Goal: Information Seeking & Learning: Learn about a topic

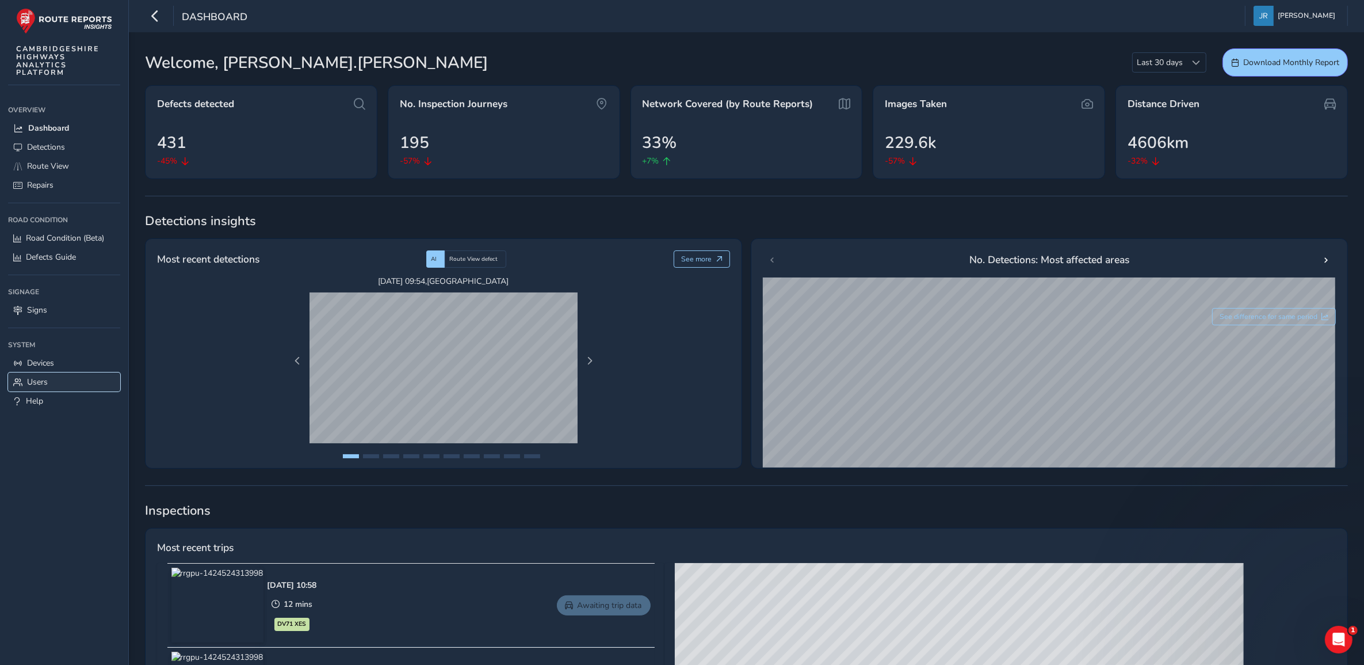
click at [36, 381] on span "Users" at bounding box center [37, 381] width 21 height 11
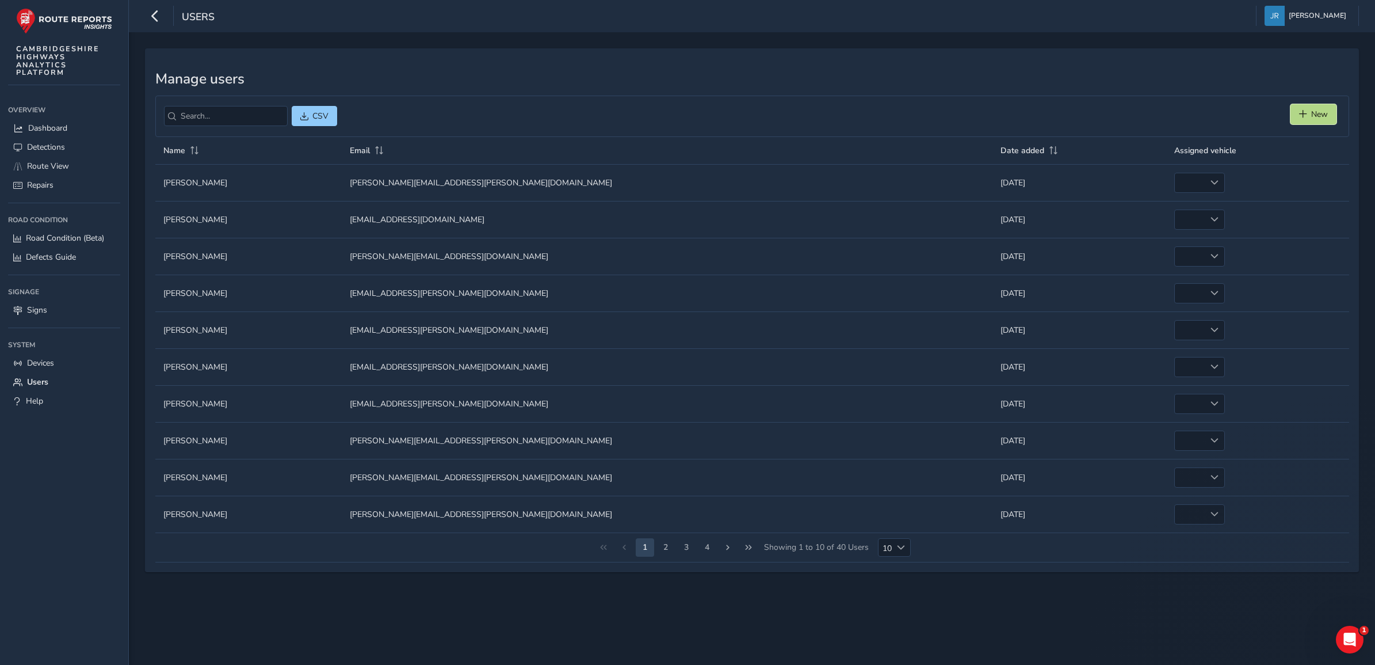
click at [1304, 119] on button "New" at bounding box center [1314, 114] width 46 height 20
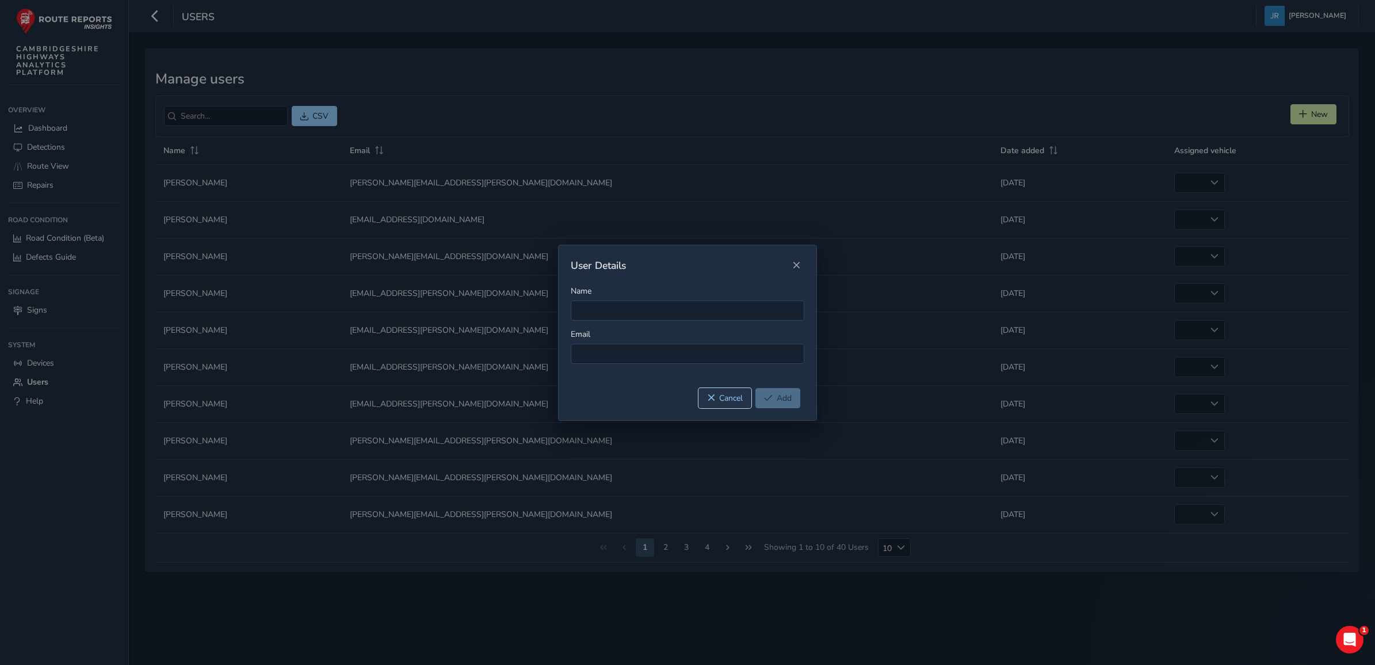
click at [727, 395] on span "Cancel" at bounding box center [731, 397] width 24 height 11
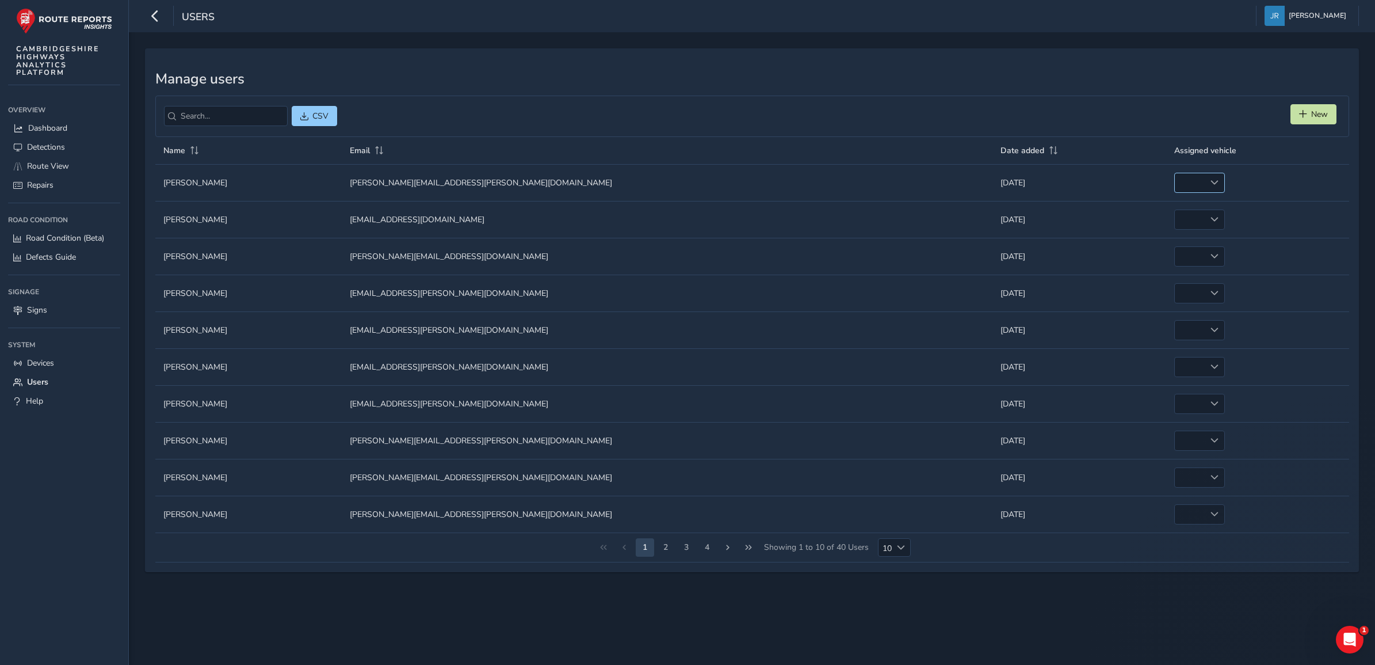
click at [1211, 181] on span at bounding box center [1215, 182] width 8 height 8
click at [1054, 176] on td "Date added Date added [DATE]" at bounding box center [1079, 182] width 173 height 37
click at [1048, 153] on span at bounding box center [1053, 150] width 10 height 8
click at [39, 161] on span "Route View" at bounding box center [48, 166] width 42 height 11
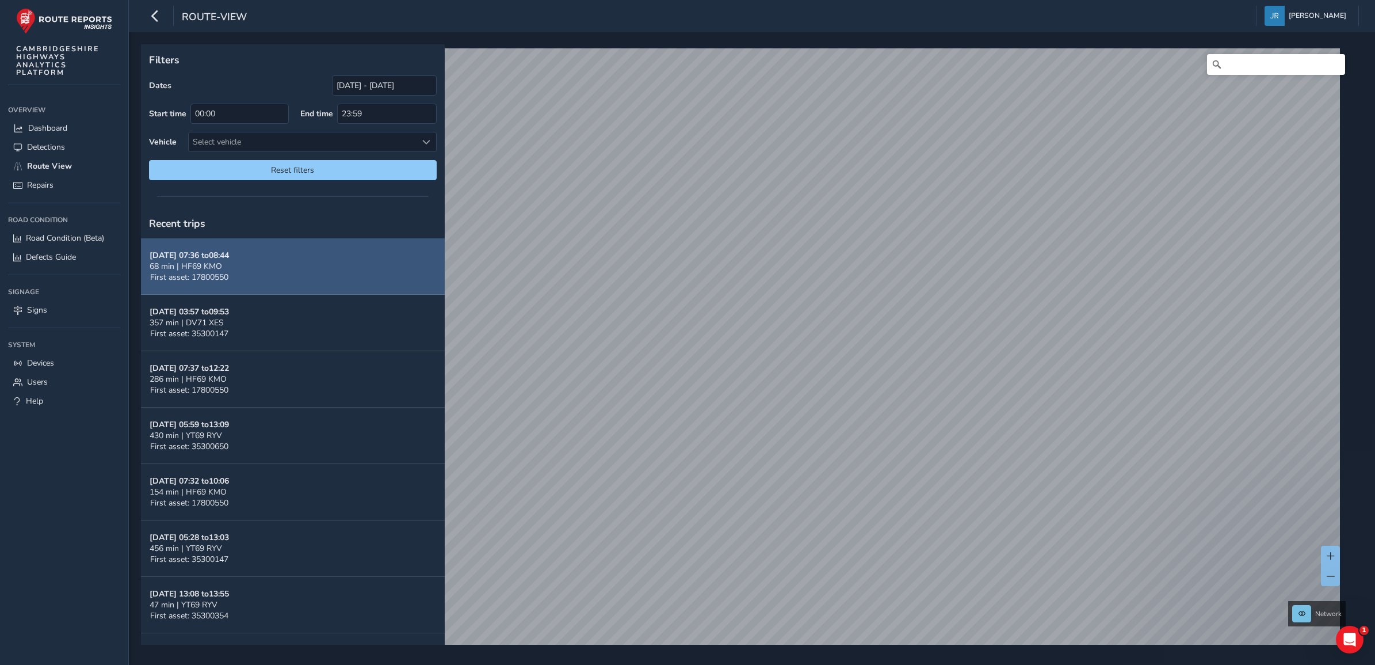
drag, startPoint x: 224, startPoint y: 266, endPoint x: 246, endPoint y: 262, distance: 22.3
click at [224, 266] on div "68 min | HF69 KMO" at bounding box center [189, 266] width 79 height 11
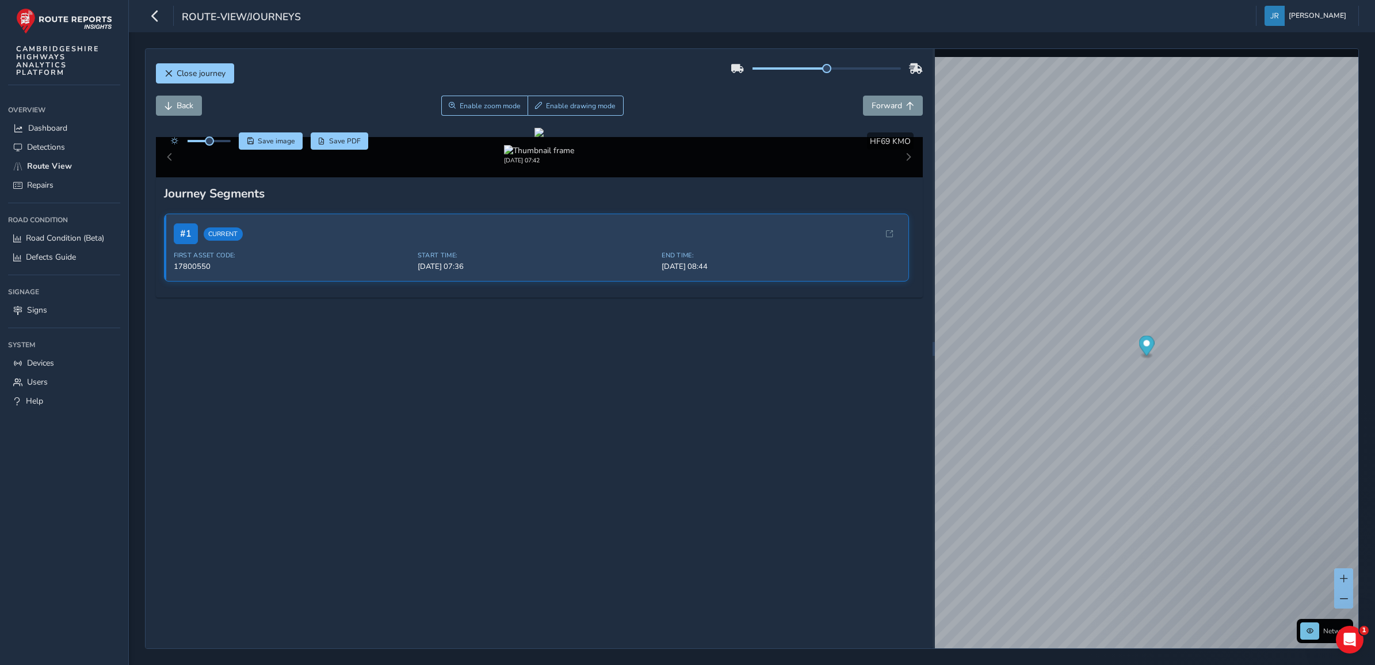
click at [897, 177] on div "[DATE] 07:42" at bounding box center [539, 157] width 767 height 40
click at [872, 106] on span "Forward" at bounding box center [887, 105] width 30 height 11
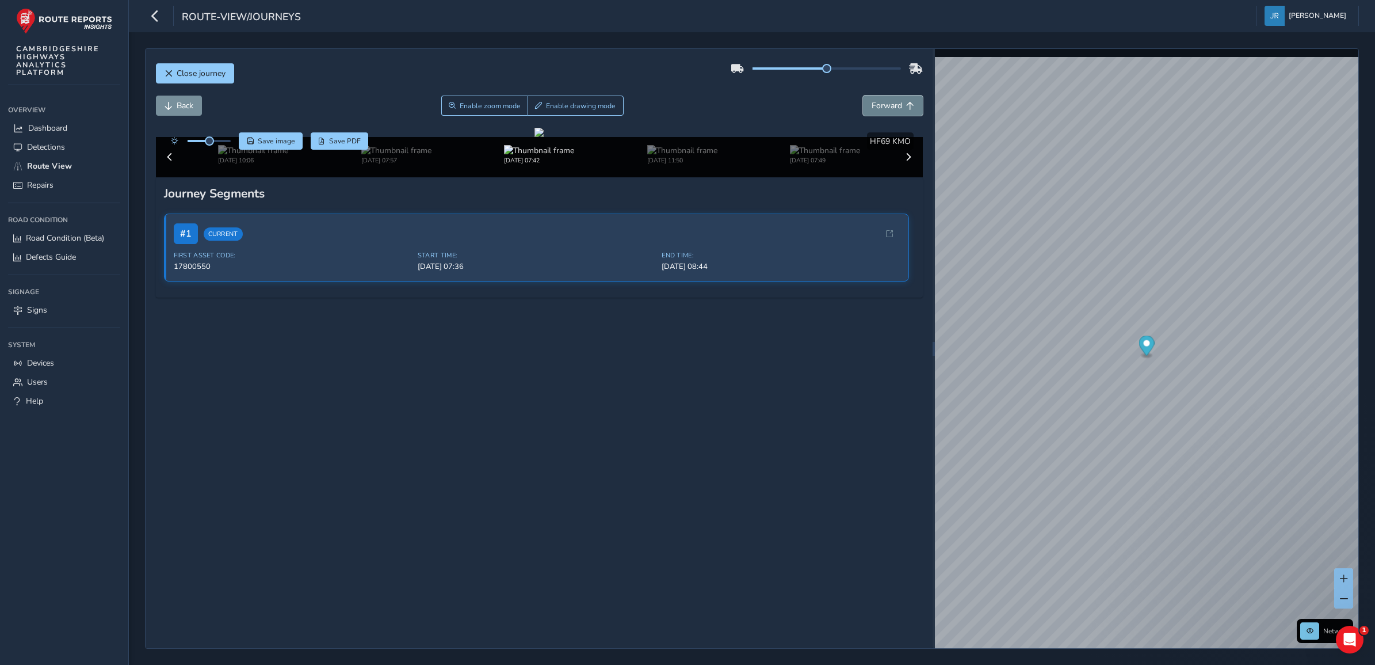
click at [872, 106] on span "Forward" at bounding box center [887, 105] width 30 height 11
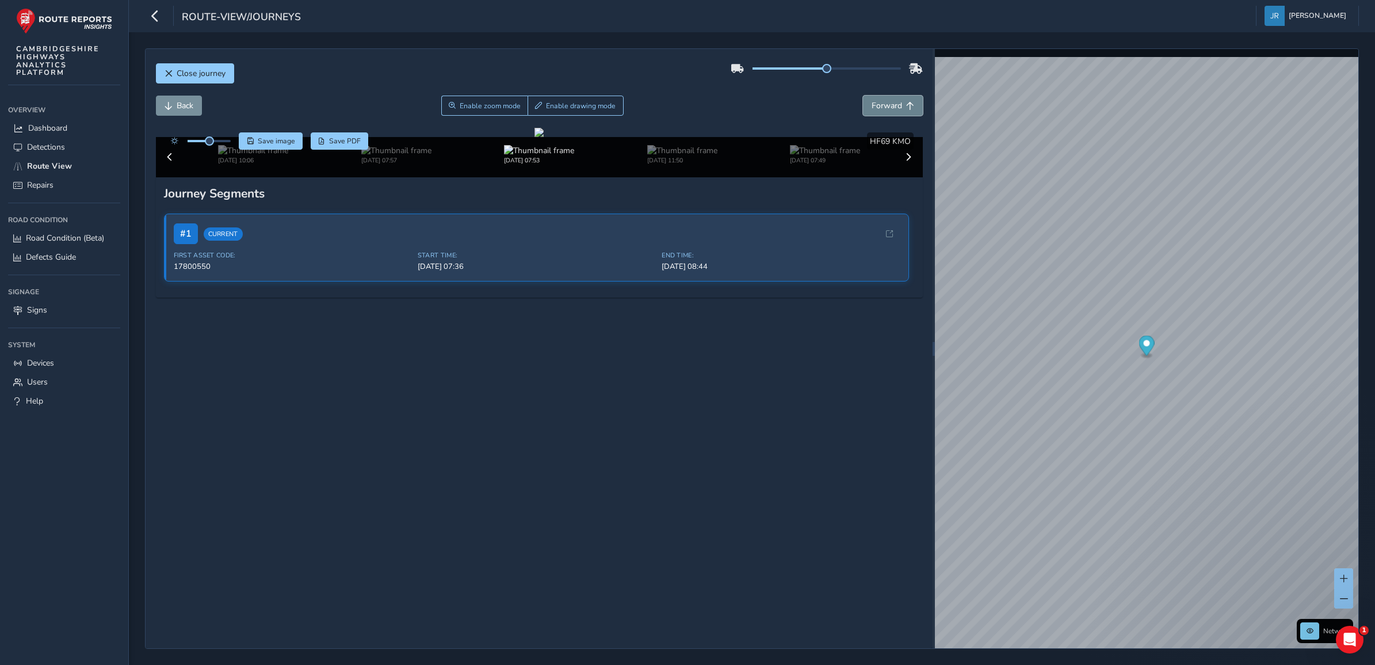
click at [872, 106] on span "Forward" at bounding box center [887, 105] width 30 height 11
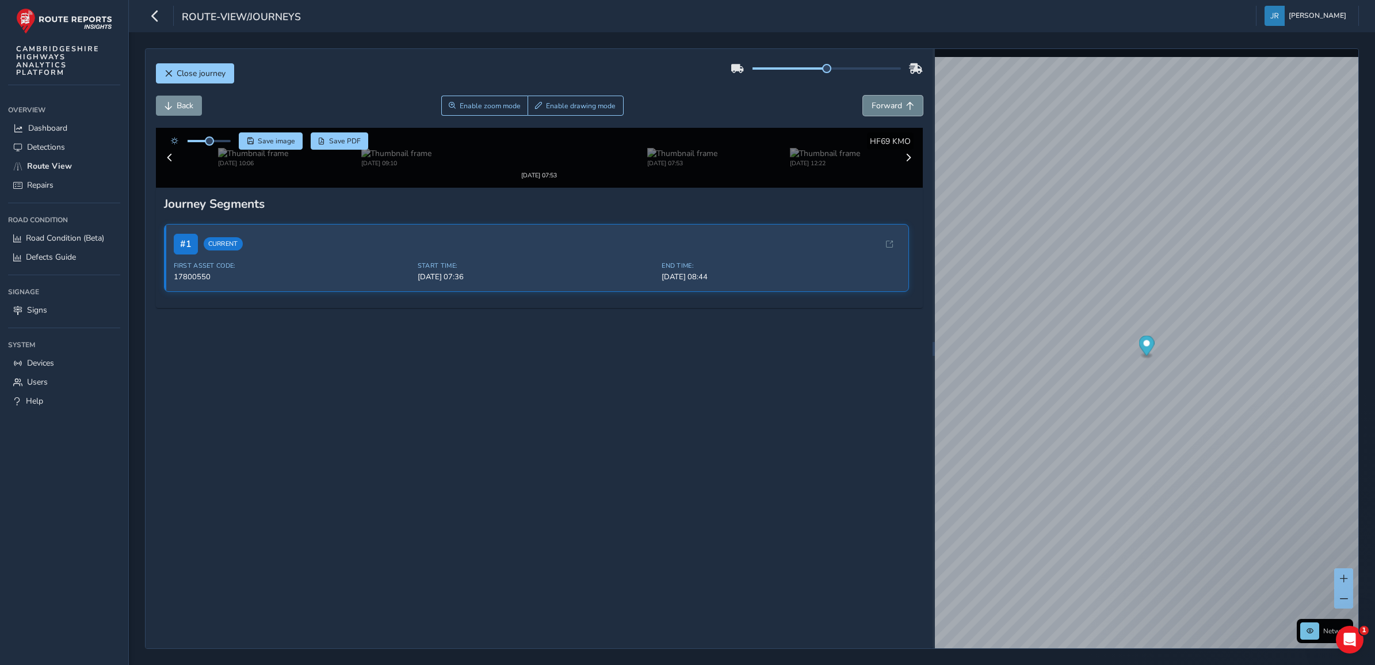
click at [872, 106] on span "Forward" at bounding box center [887, 105] width 30 height 11
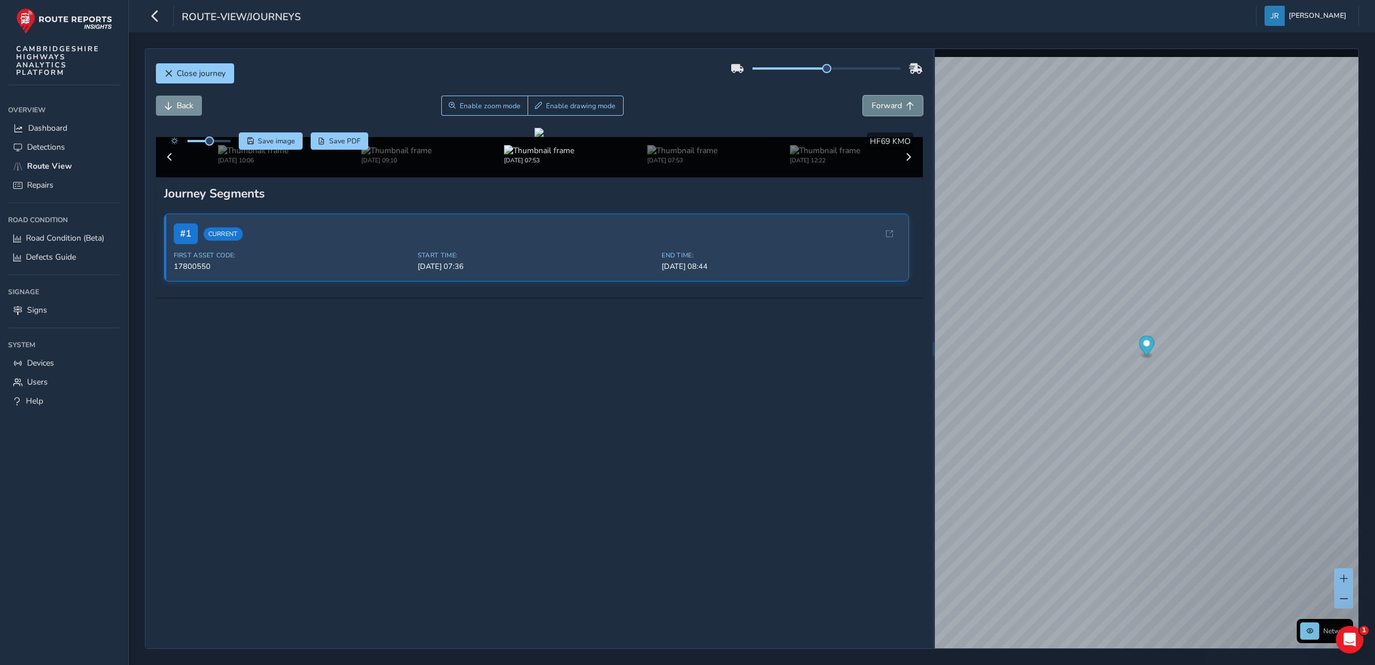
click at [872, 106] on span "Forward" at bounding box center [887, 105] width 30 height 11
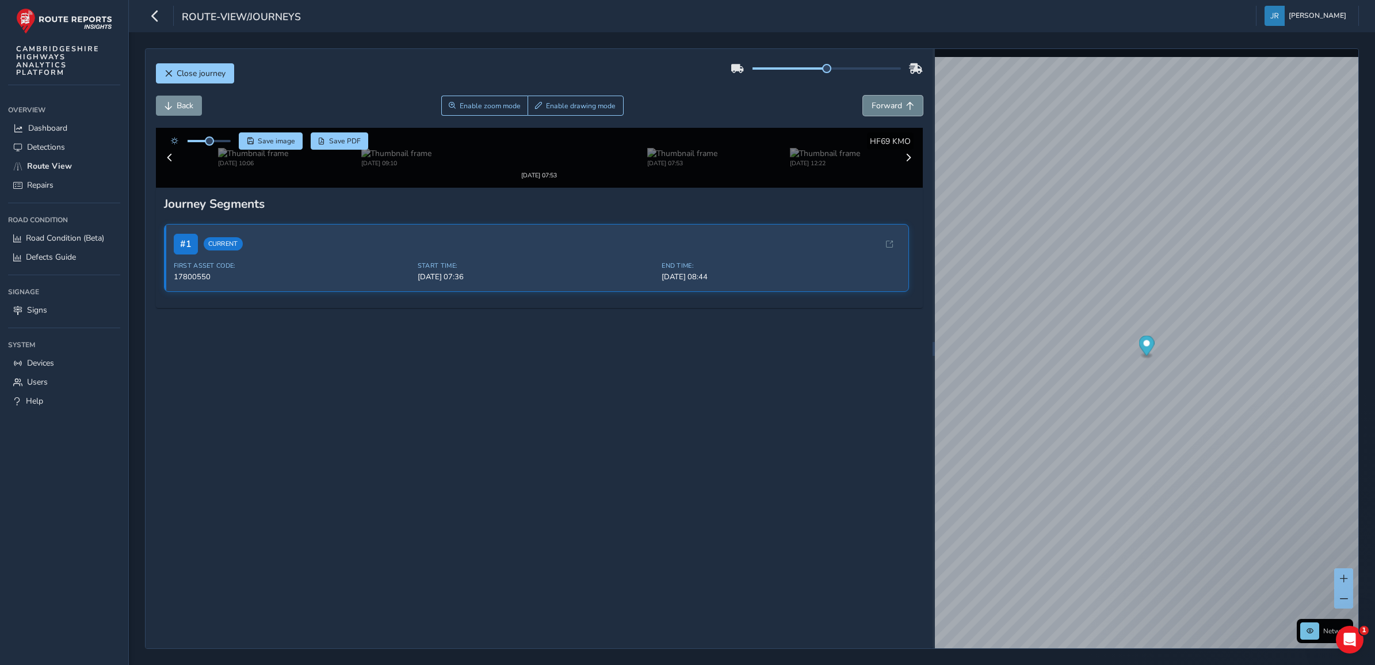
click at [872, 106] on span "Forward" at bounding box center [887, 105] width 30 height 11
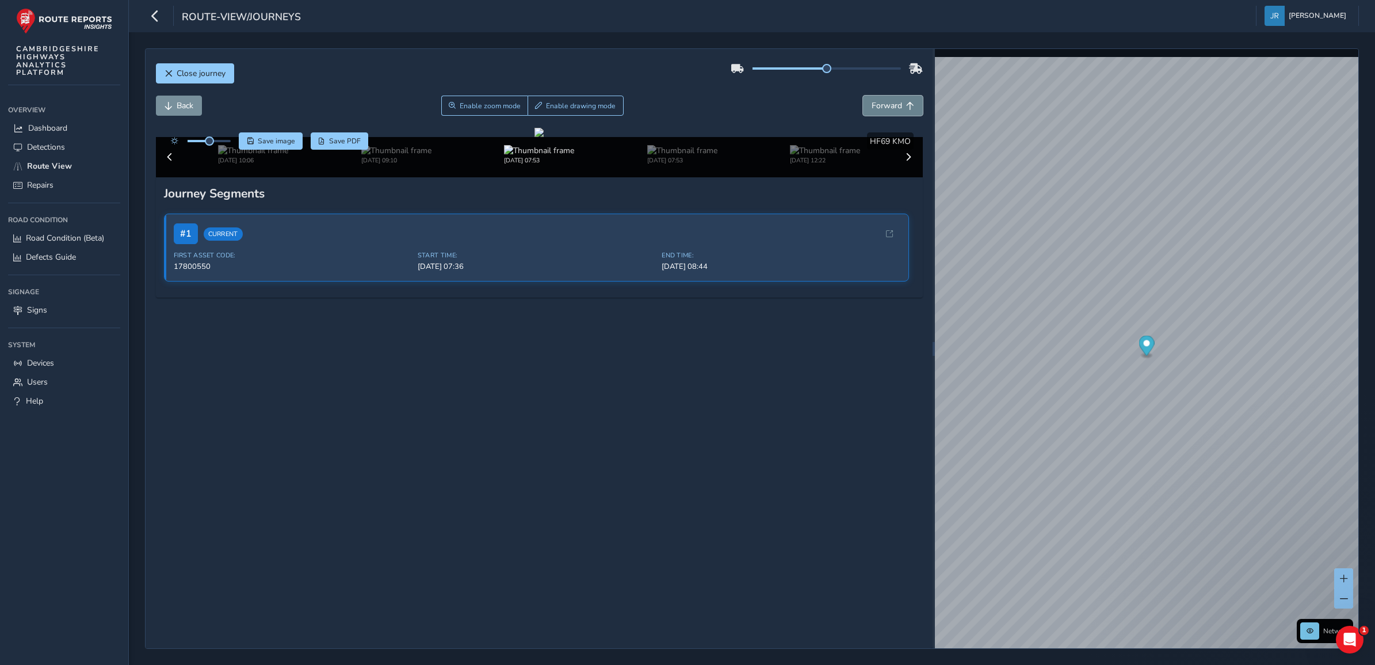
click at [872, 105] on span "Forward" at bounding box center [887, 105] width 30 height 11
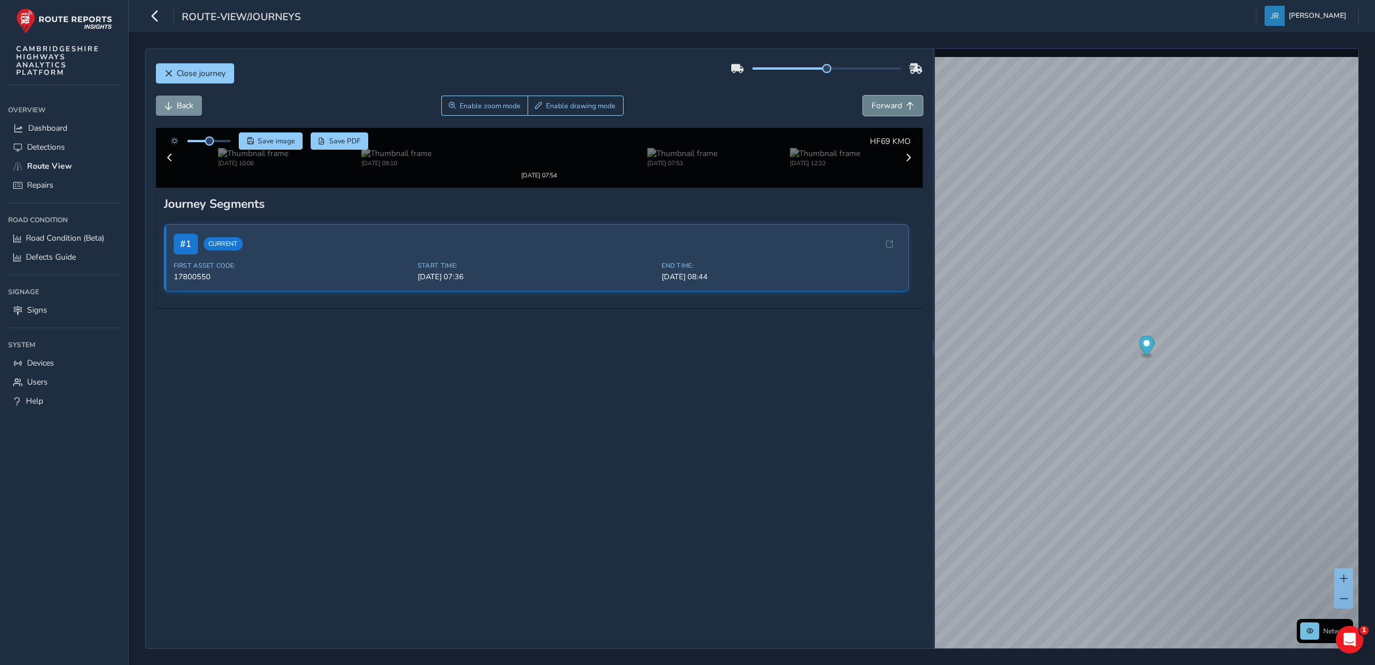
click at [872, 105] on span "Forward" at bounding box center [887, 105] width 30 height 11
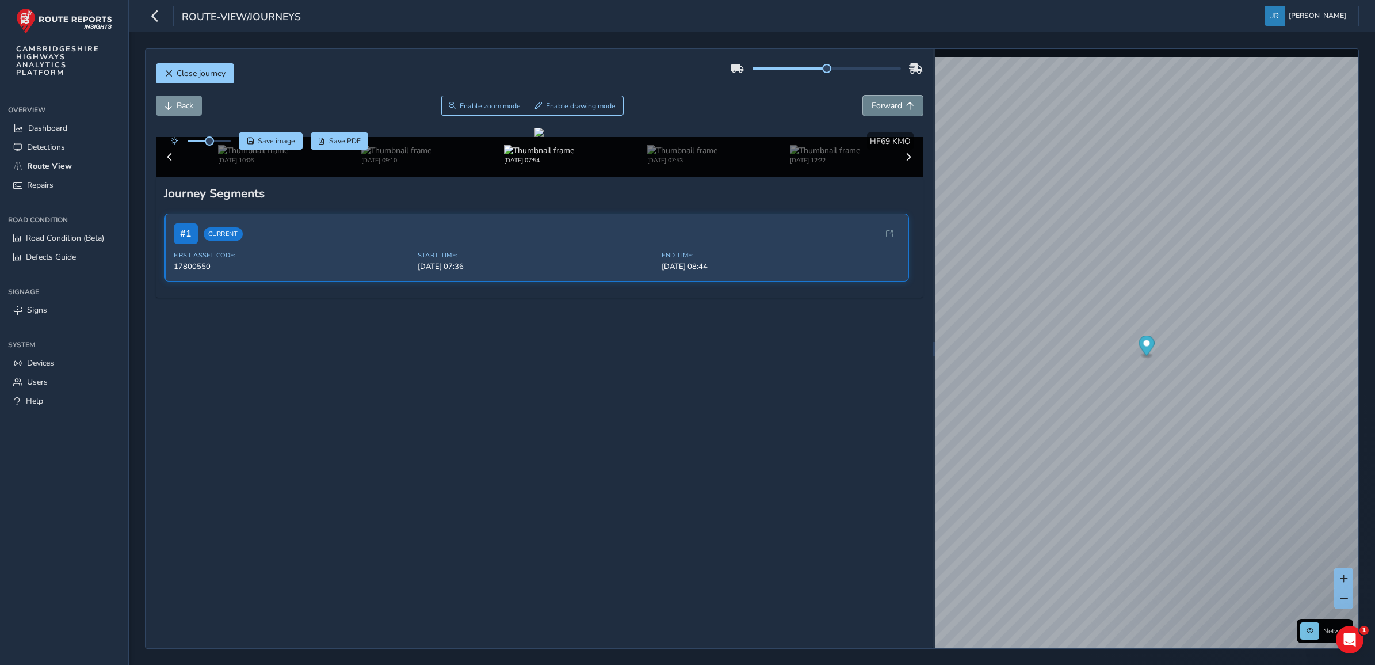
click at [873, 105] on span "Forward" at bounding box center [887, 105] width 30 height 11
drag, startPoint x: 873, startPoint y: 105, endPoint x: 879, endPoint y: 102, distance: 6.4
click at [876, 104] on span "Forward" at bounding box center [887, 105] width 30 height 11
click at [879, 102] on span "Forward" at bounding box center [887, 105] width 30 height 11
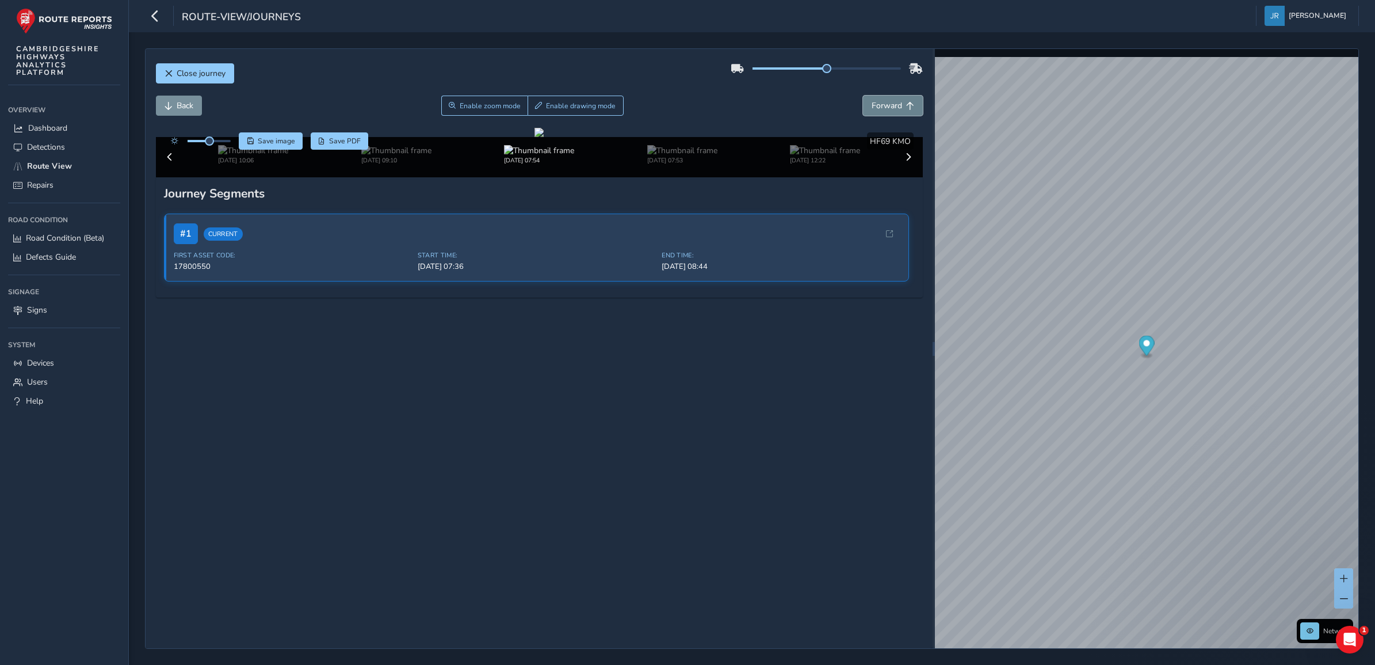
click at [879, 102] on span "Forward" at bounding box center [887, 105] width 30 height 11
click at [882, 101] on span "Forward" at bounding box center [887, 105] width 30 height 11
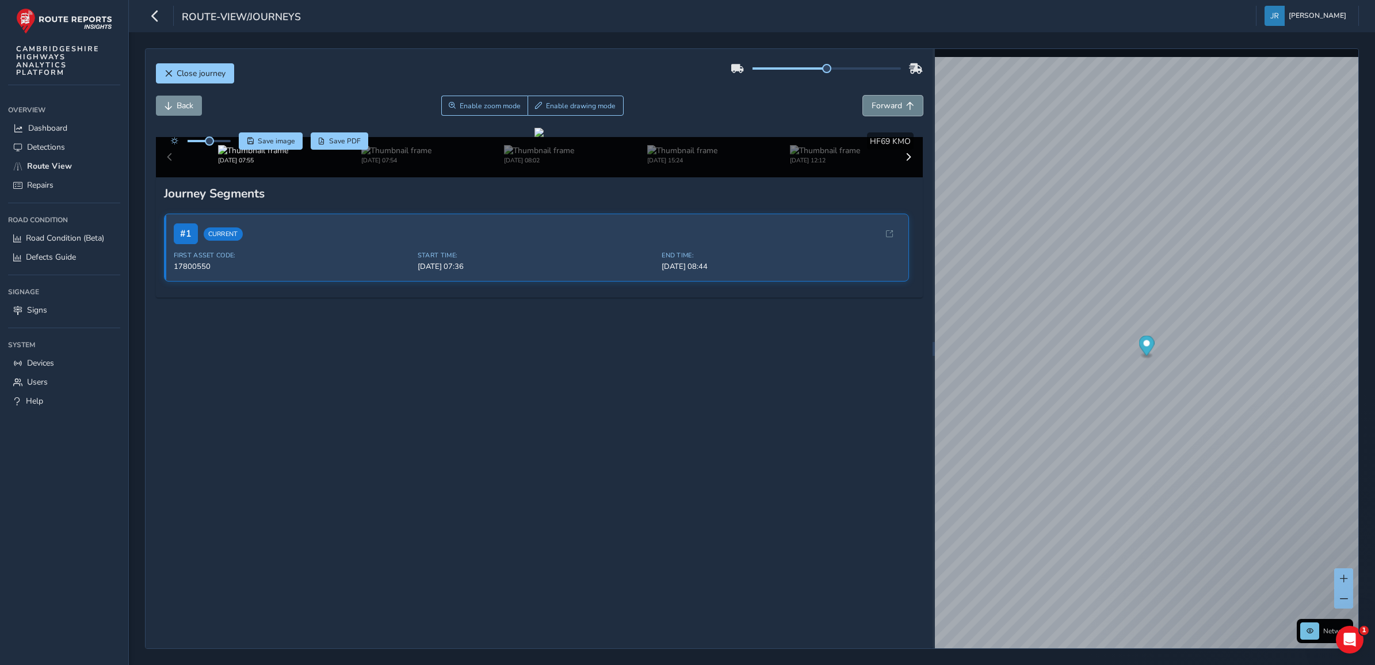
click at [884, 100] on button "Forward" at bounding box center [893, 106] width 60 height 20
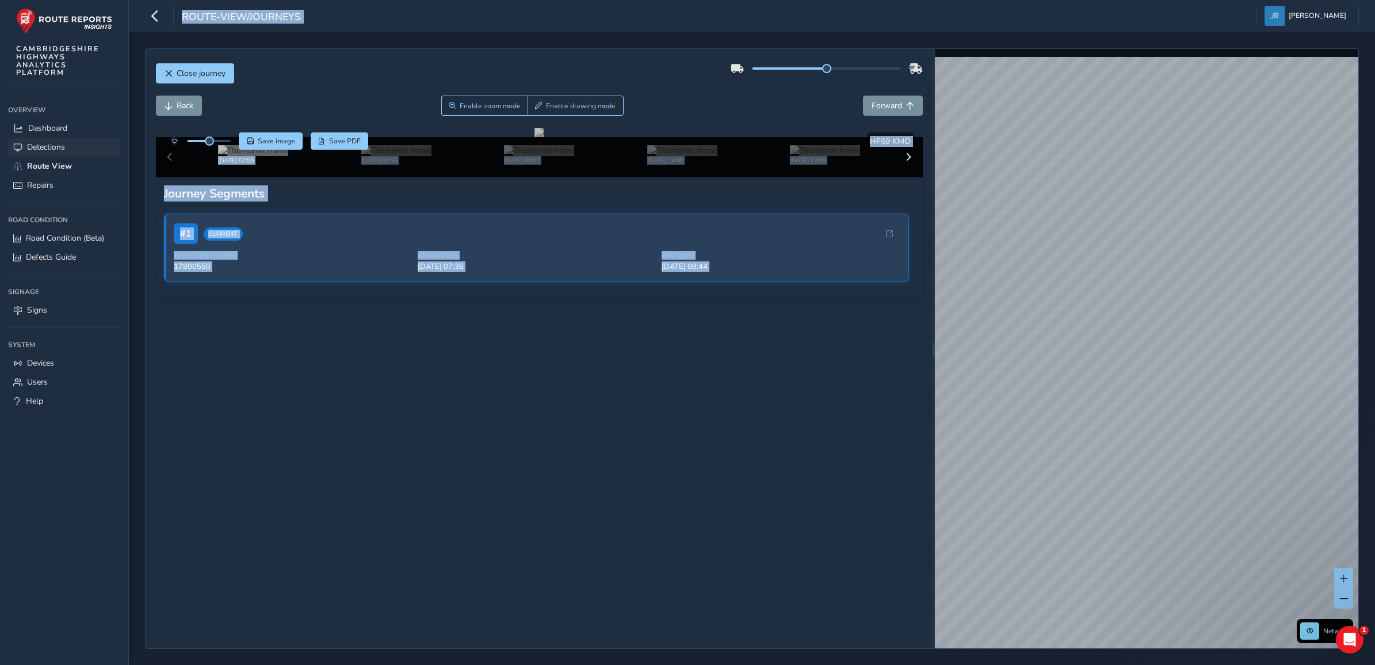
click at [56, 145] on span "Detections" at bounding box center [46, 147] width 38 height 11
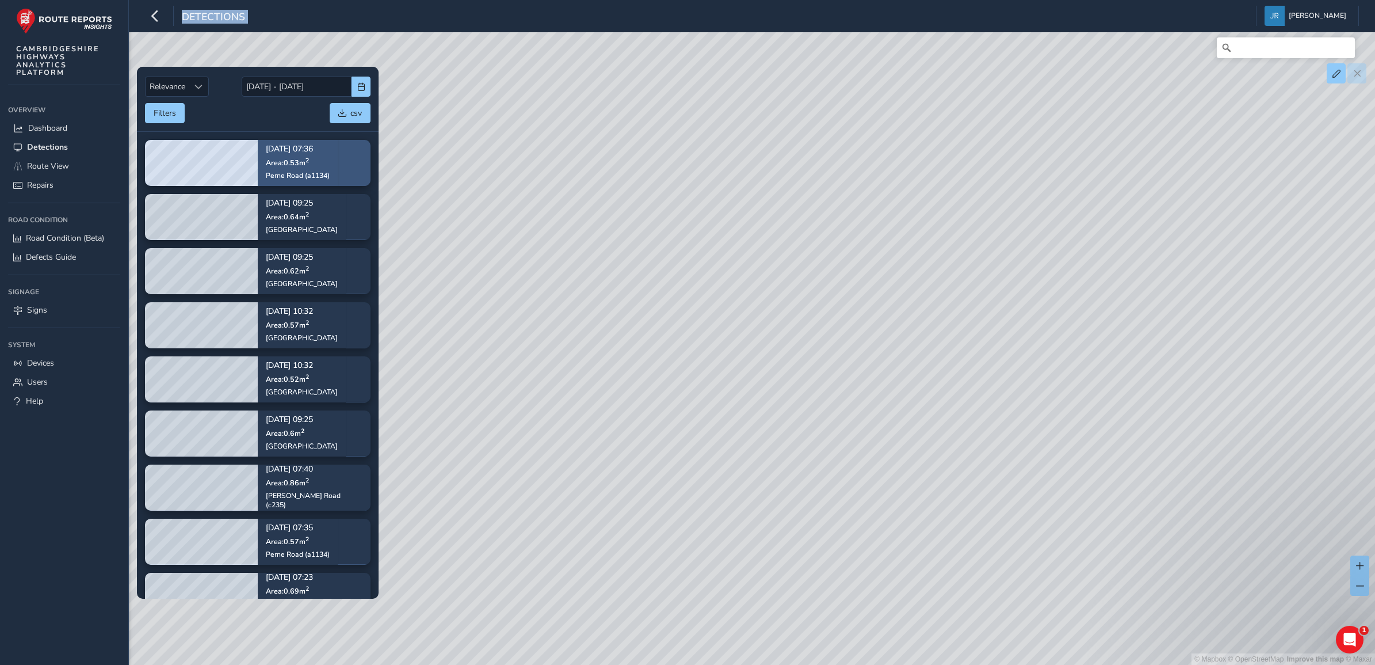
click at [330, 157] on div "[DATE] 07:36 Area: 0.53 m [GEOGRAPHIC_DATA] (a1134)" at bounding box center [298, 162] width 80 height 67
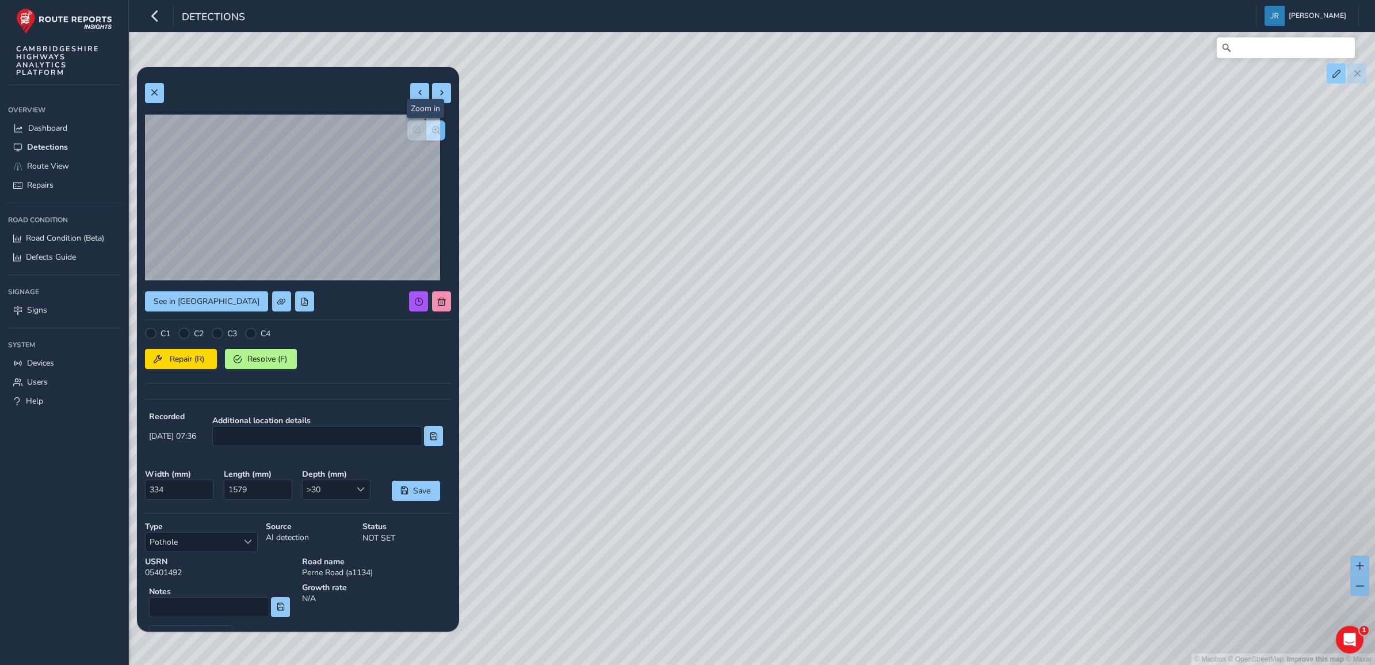
click at [432, 129] on span "button" at bounding box center [436, 130] width 8 height 8
click at [413, 132] on span "button" at bounding box center [417, 130] width 8 height 8
click at [357, 489] on span at bounding box center [361, 489] width 8 height 8
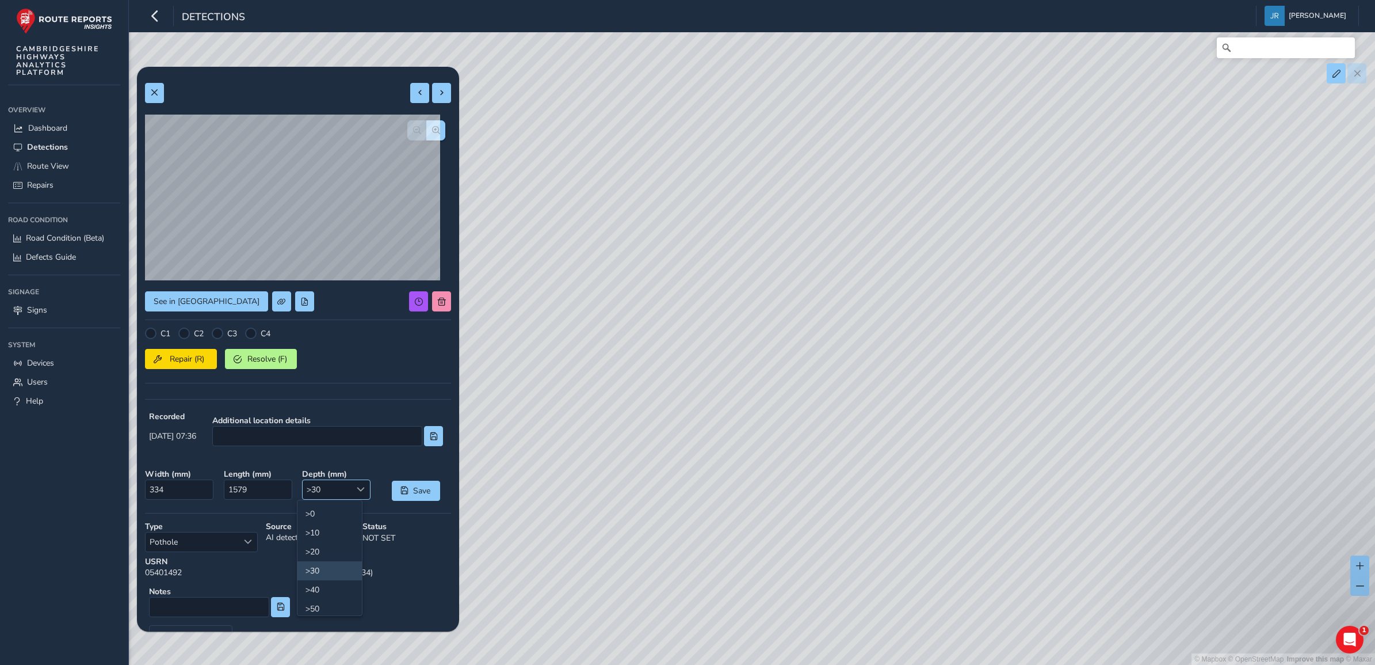
click at [357, 489] on span at bounding box center [361, 489] width 8 height 8
click at [436, 83] on button at bounding box center [441, 93] width 19 height 20
type input "511"
type input "665"
click at [432, 129] on span "button" at bounding box center [436, 130] width 8 height 8
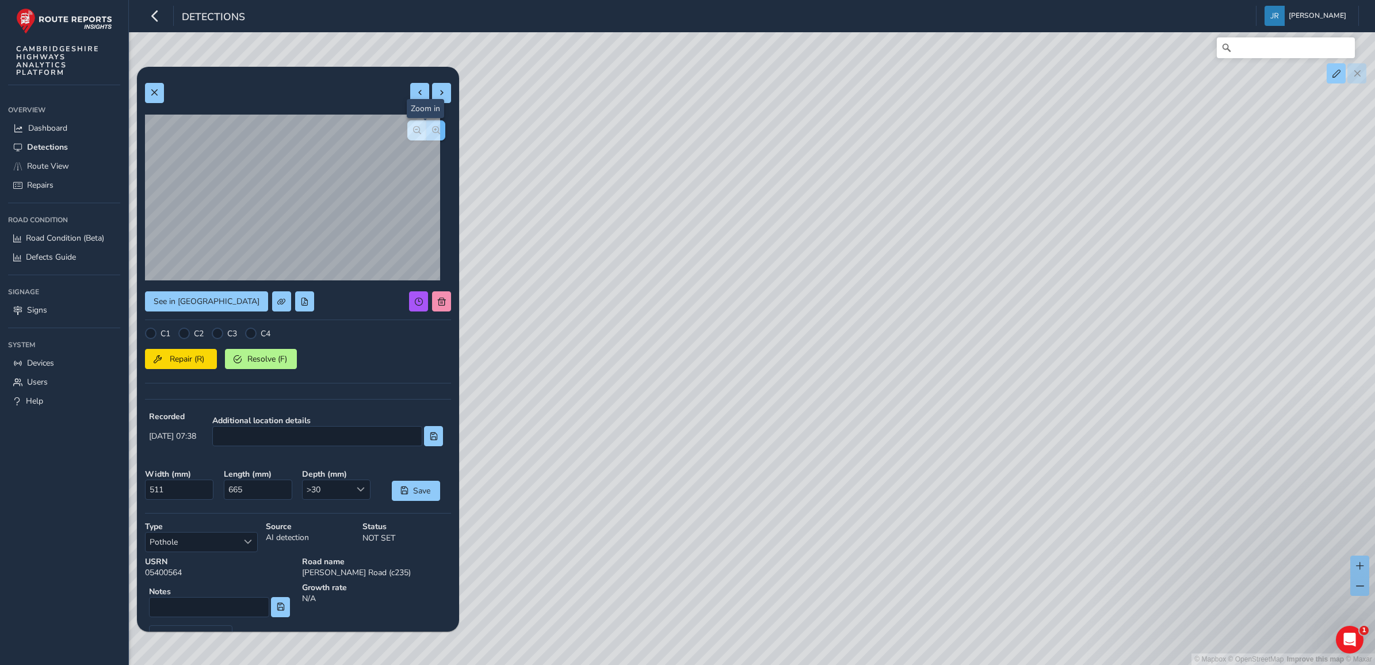
click at [432, 129] on span "button" at bounding box center [436, 130] width 8 height 8
click at [407, 131] on button "button" at bounding box center [416, 130] width 19 height 20
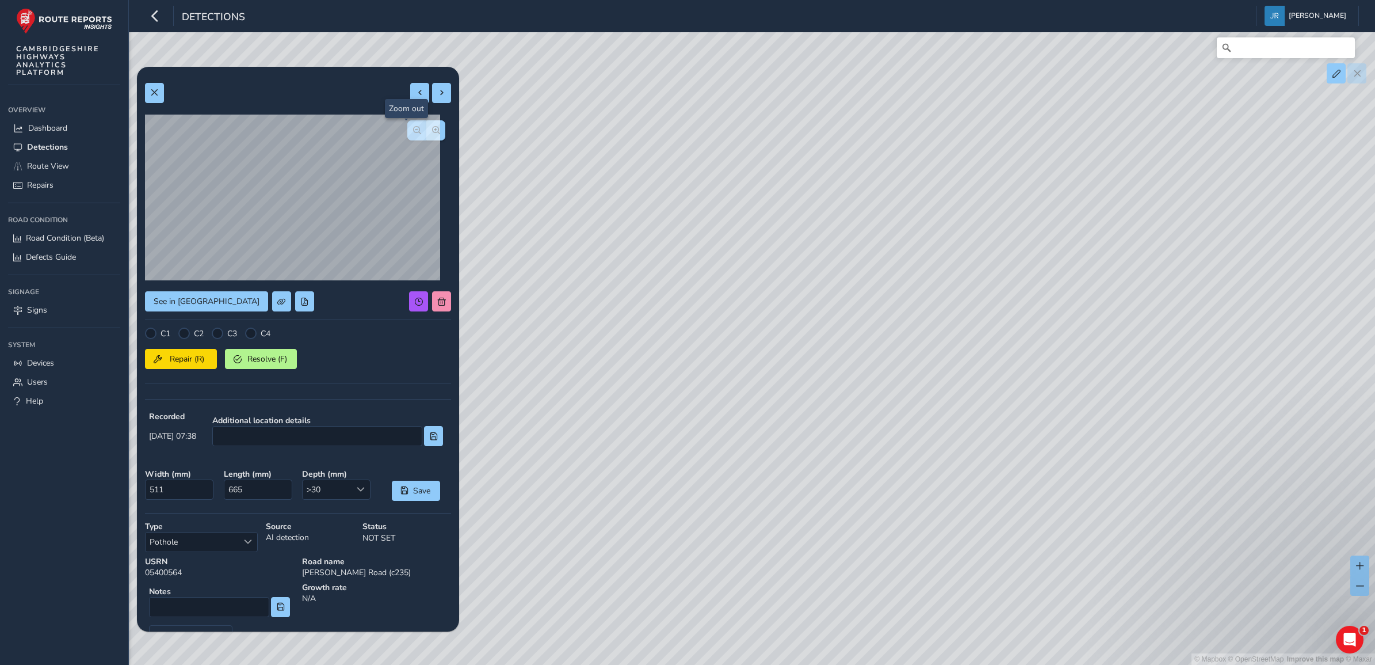
click at [407, 131] on button "button" at bounding box center [416, 130] width 19 height 20
click at [407, 131] on div at bounding box center [426, 130] width 38 height 20
click at [438, 96] on span at bounding box center [442, 93] width 8 height 8
type input "655"
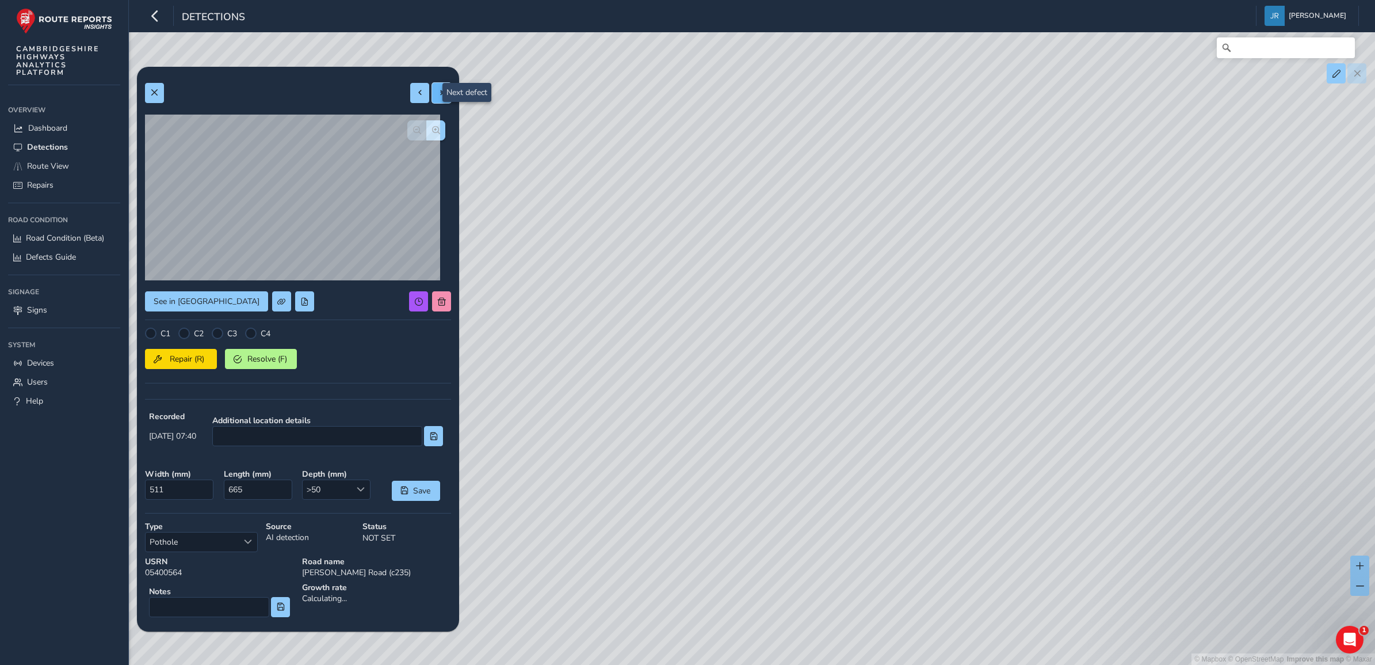
type input "1319"
click at [432, 128] on span "button" at bounding box center [436, 130] width 8 height 8
click at [407, 127] on button "button" at bounding box center [416, 130] width 19 height 20
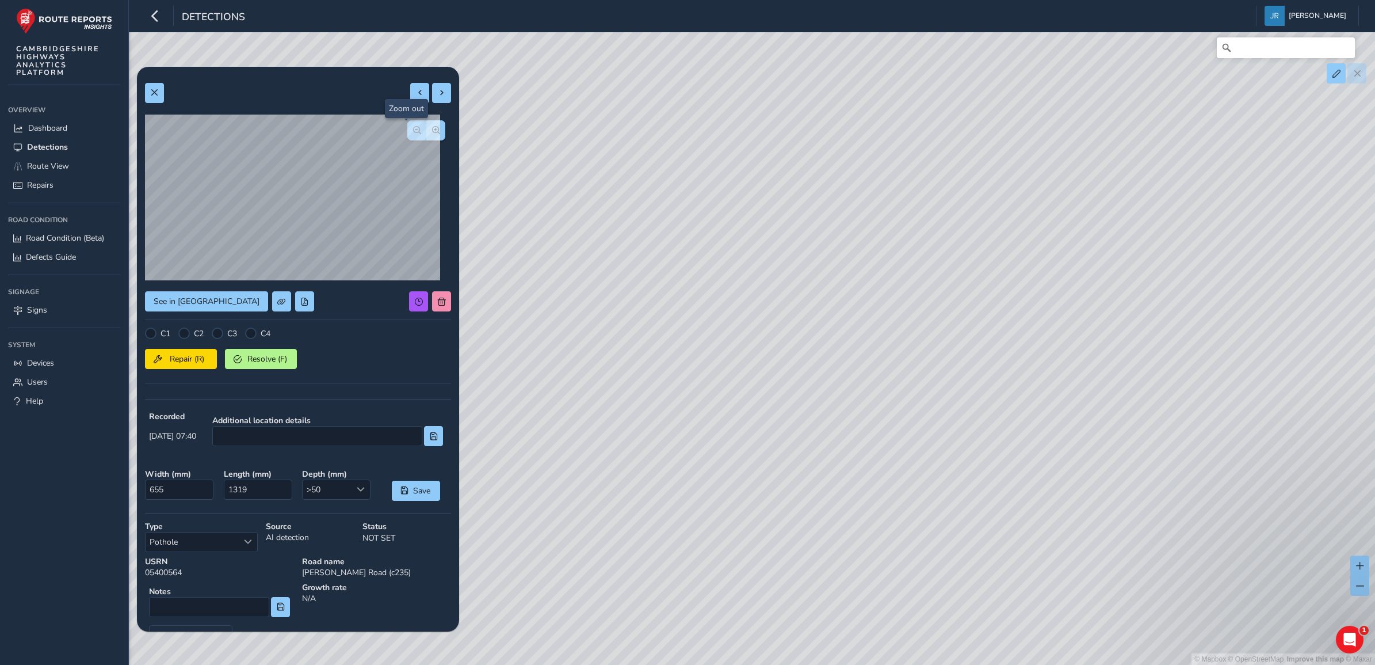
click at [407, 127] on button "button" at bounding box center [416, 130] width 19 height 20
click at [438, 93] on span at bounding box center [442, 93] width 8 height 8
type input "282"
type input "461"
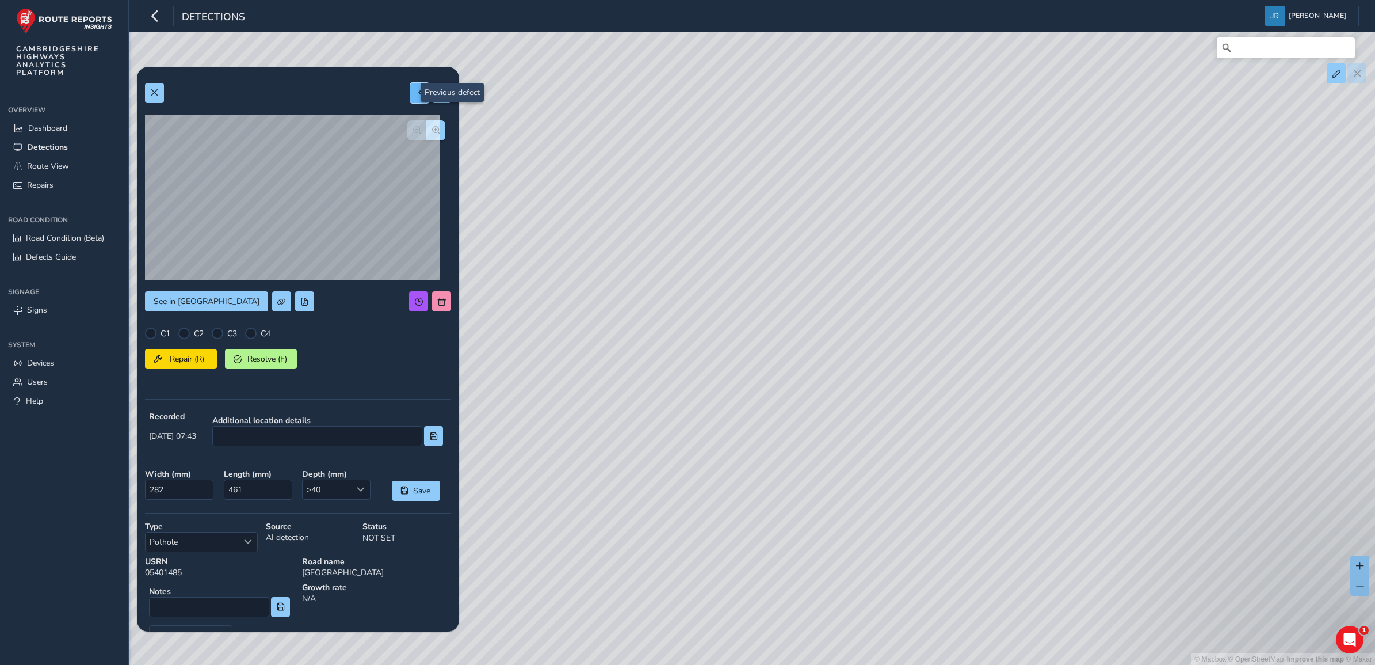
click at [416, 94] on span at bounding box center [420, 93] width 8 height 8
type input "655"
type input "1319"
click at [438, 91] on span at bounding box center [442, 93] width 8 height 8
type input "282"
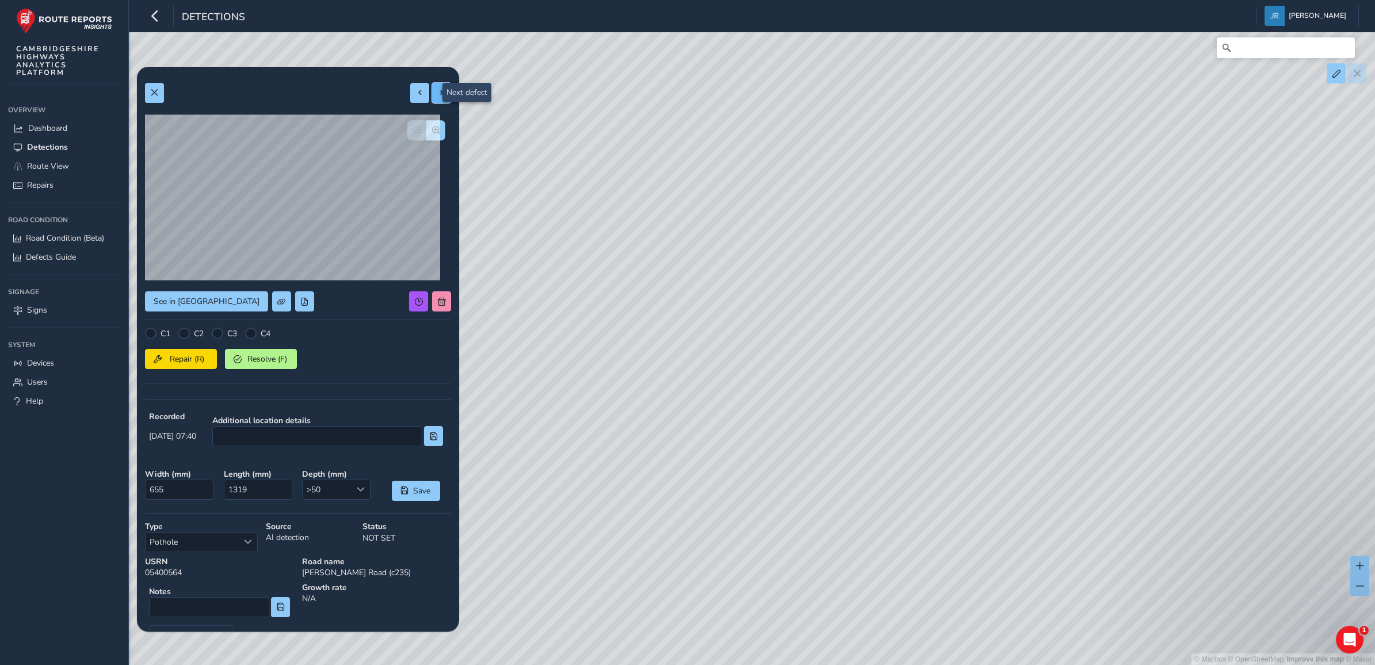
type input "461"
click at [438, 91] on span at bounding box center [442, 93] width 8 height 8
type input "643"
type input "2323"
click at [432, 129] on span "button" at bounding box center [436, 130] width 8 height 8
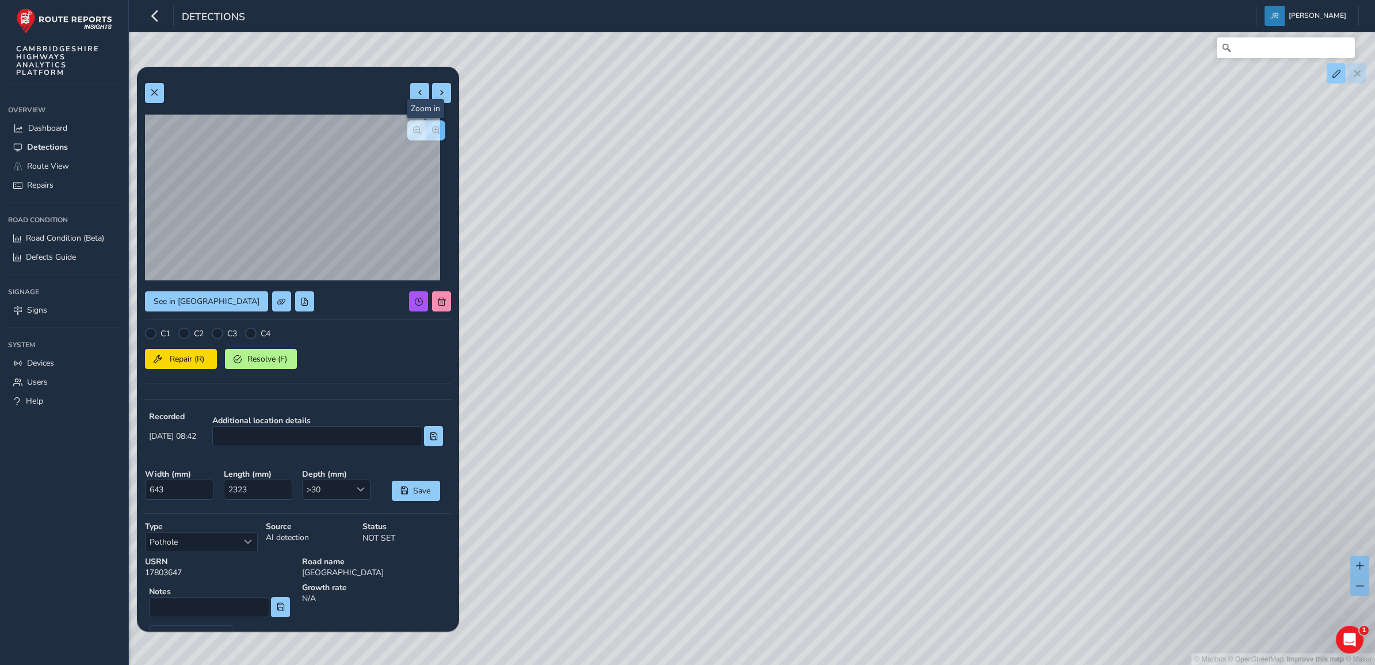
click at [432, 129] on span "button" at bounding box center [436, 130] width 8 height 8
click at [413, 127] on span "button" at bounding box center [417, 130] width 8 height 8
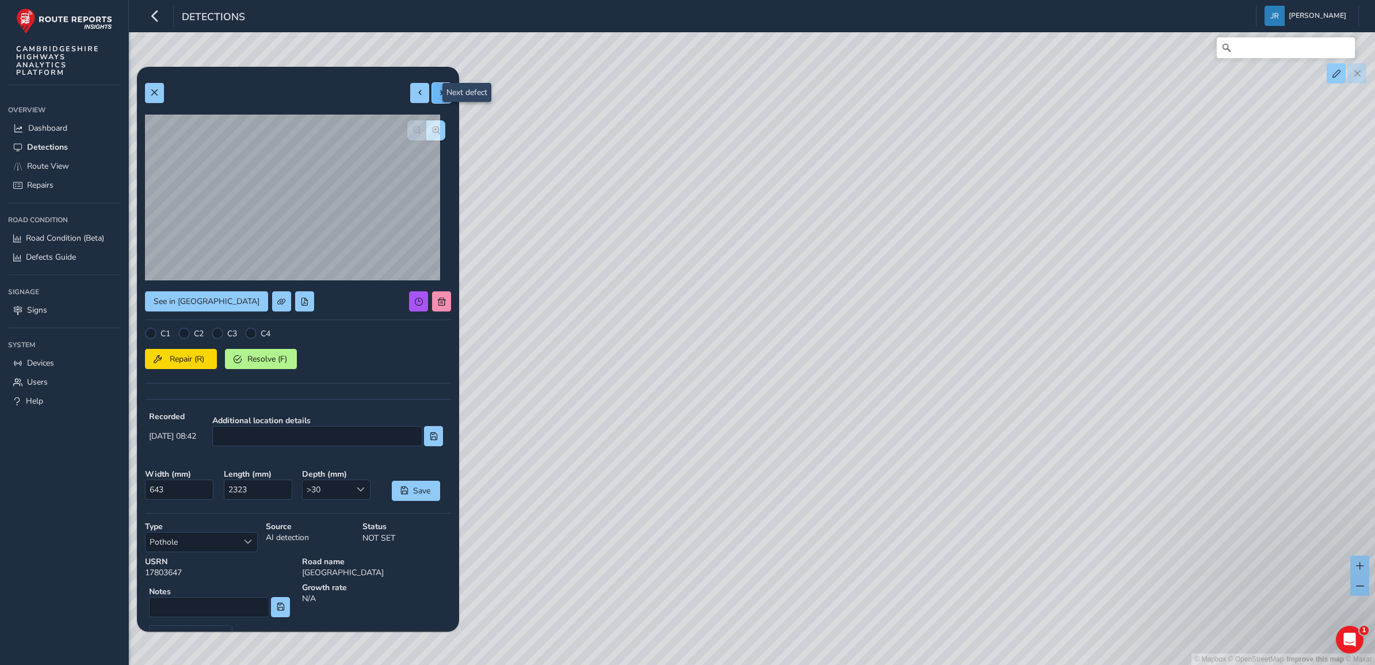
click at [432, 86] on button at bounding box center [441, 93] width 19 height 20
type input "248"
type input "878"
click at [429, 128] on button "button" at bounding box center [435, 130] width 19 height 20
click at [432, 128] on span "button" at bounding box center [436, 130] width 8 height 8
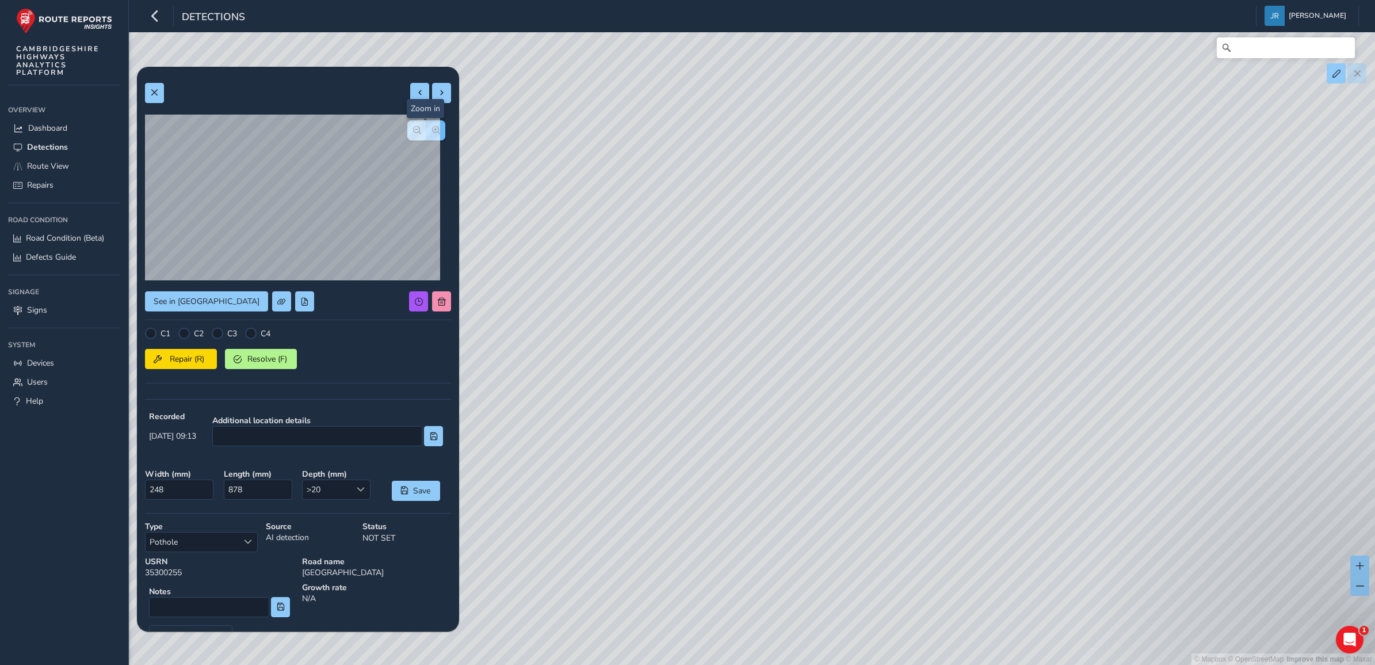
click at [432, 128] on span "button" at bounding box center [436, 130] width 8 height 8
click at [413, 131] on span "button" at bounding box center [417, 130] width 8 height 8
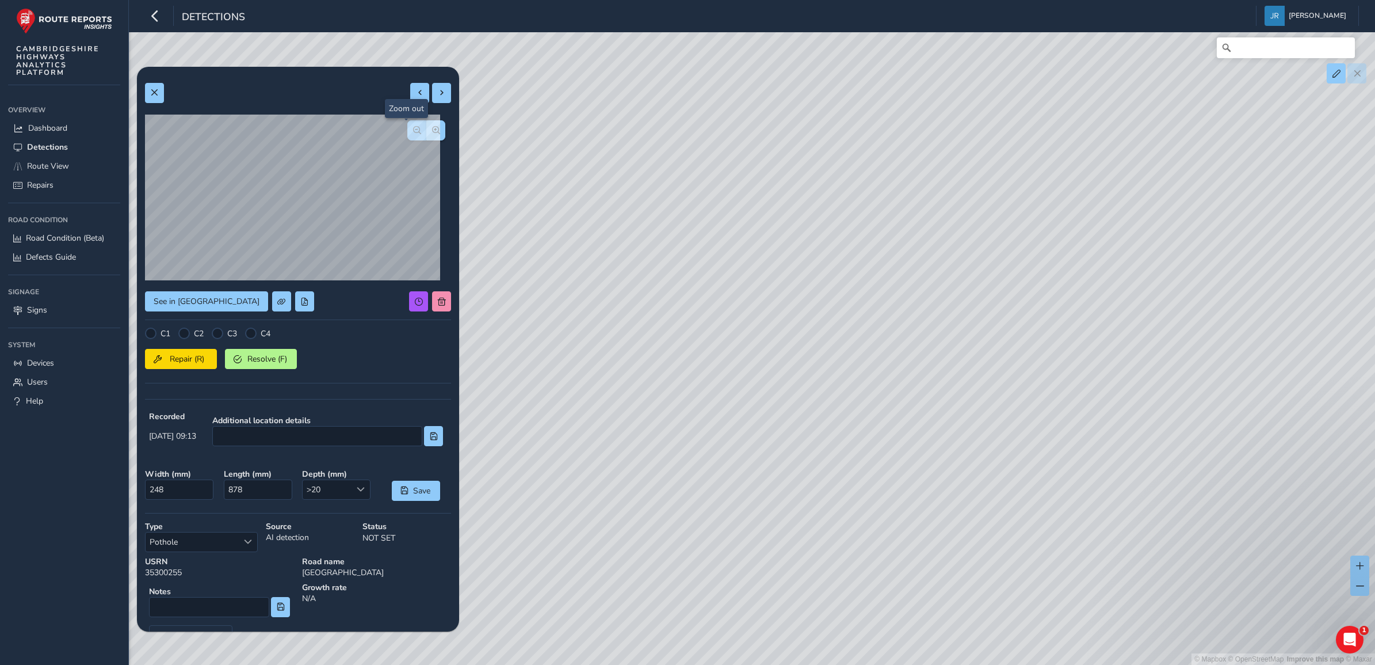
click at [413, 131] on span "button" at bounding box center [417, 130] width 8 height 8
click at [438, 95] on span at bounding box center [442, 93] width 8 height 8
type input "261"
type input "860"
click at [438, 95] on span at bounding box center [442, 93] width 8 height 8
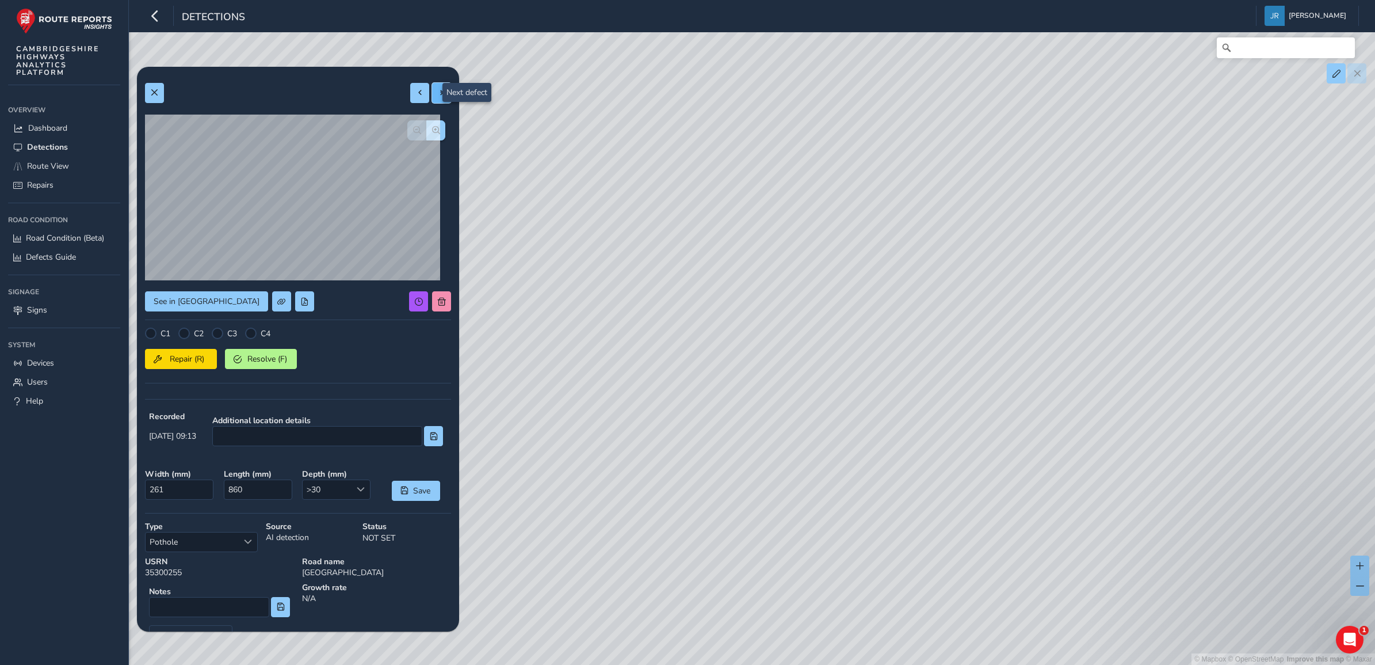
type input "305"
type input "386"
click at [427, 124] on button "button" at bounding box center [435, 130] width 19 height 20
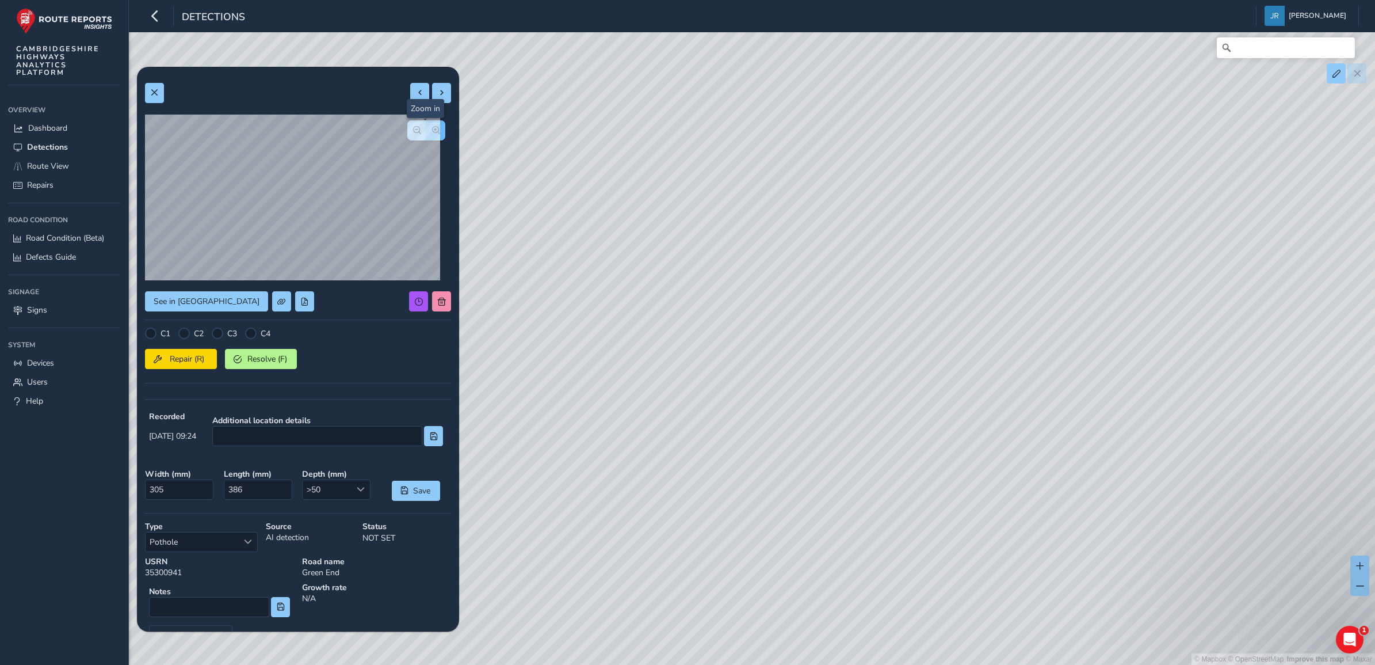
click at [427, 124] on button "button" at bounding box center [435, 130] width 19 height 20
click at [413, 127] on span "button" at bounding box center [417, 130] width 8 height 8
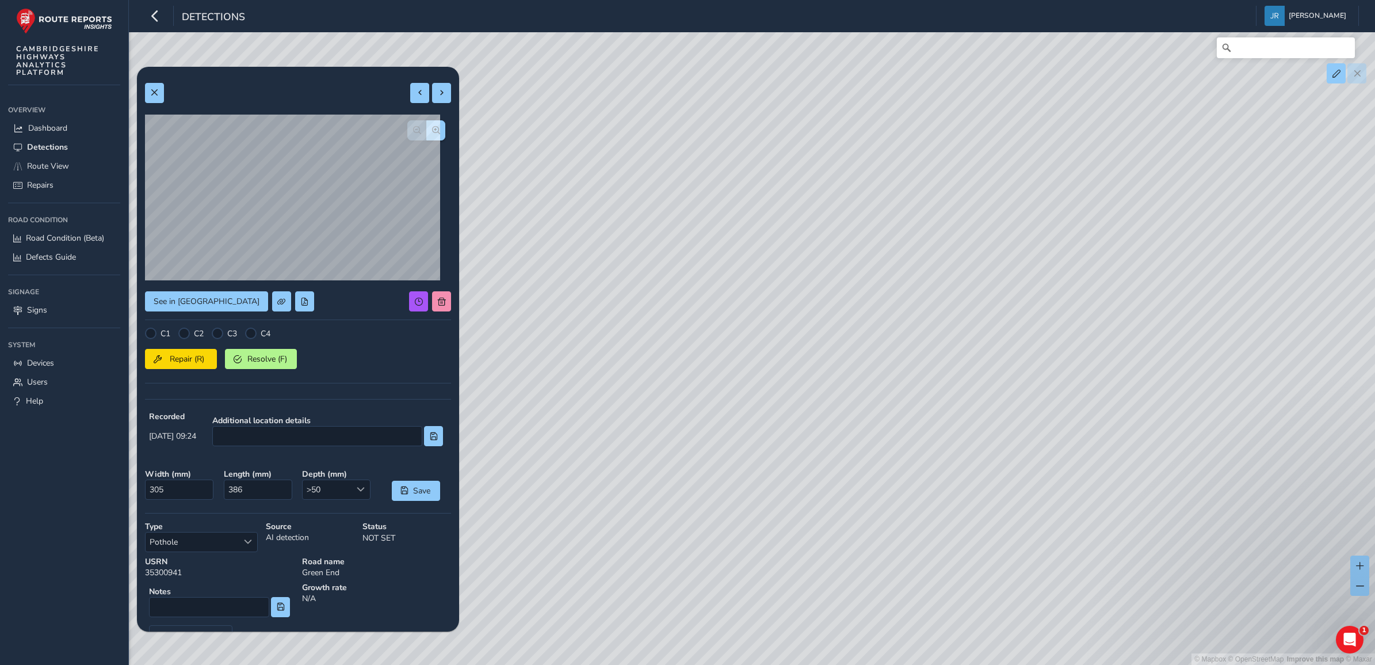
click at [409, 127] on div at bounding box center [426, 130] width 38 height 20
click at [438, 89] on span at bounding box center [442, 93] width 8 height 8
type input "323"
type input "347"
click at [438, 94] on span at bounding box center [442, 93] width 8 height 8
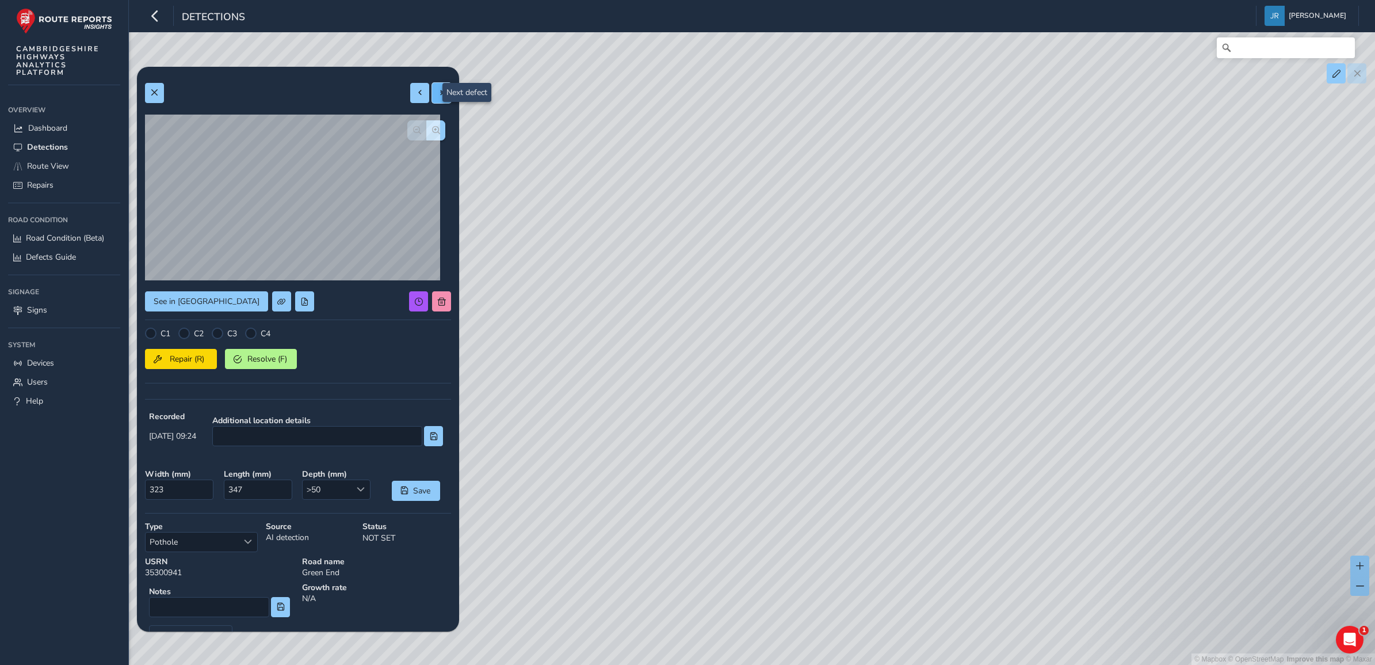
type input "289"
type input "413"
click at [438, 95] on span at bounding box center [442, 93] width 8 height 8
type input "275"
type input "375"
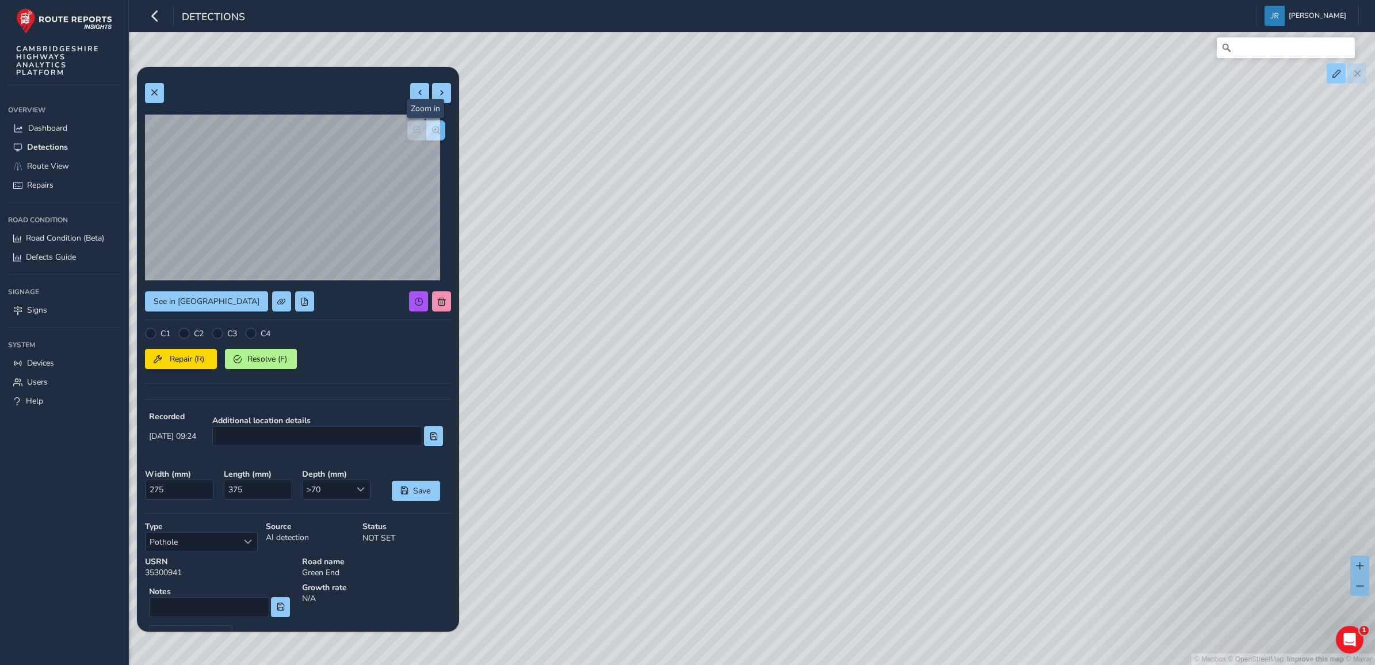
click at [432, 126] on span "button" at bounding box center [436, 130] width 8 height 8
click at [438, 92] on span at bounding box center [442, 93] width 8 height 8
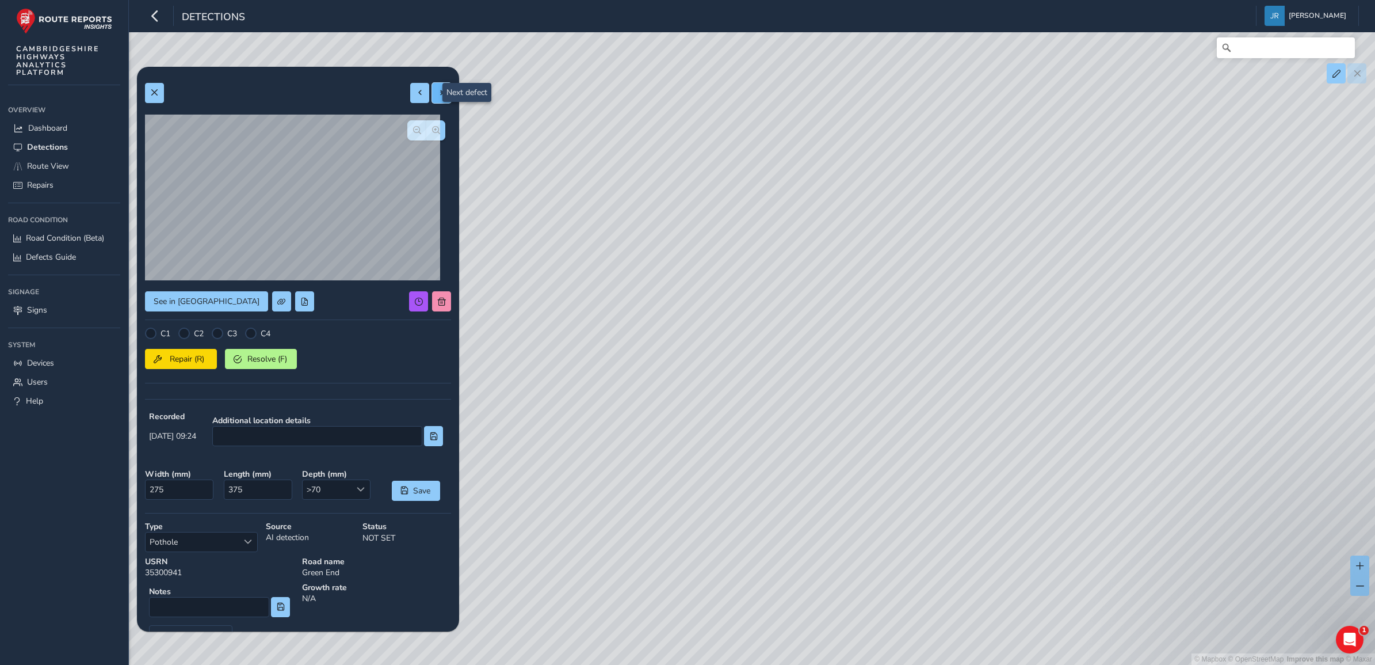
type input "181"
type input "591"
click at [438, 94] on span at bounding box center [442, 93] width 8 height 8
type input "183"
type input "567"
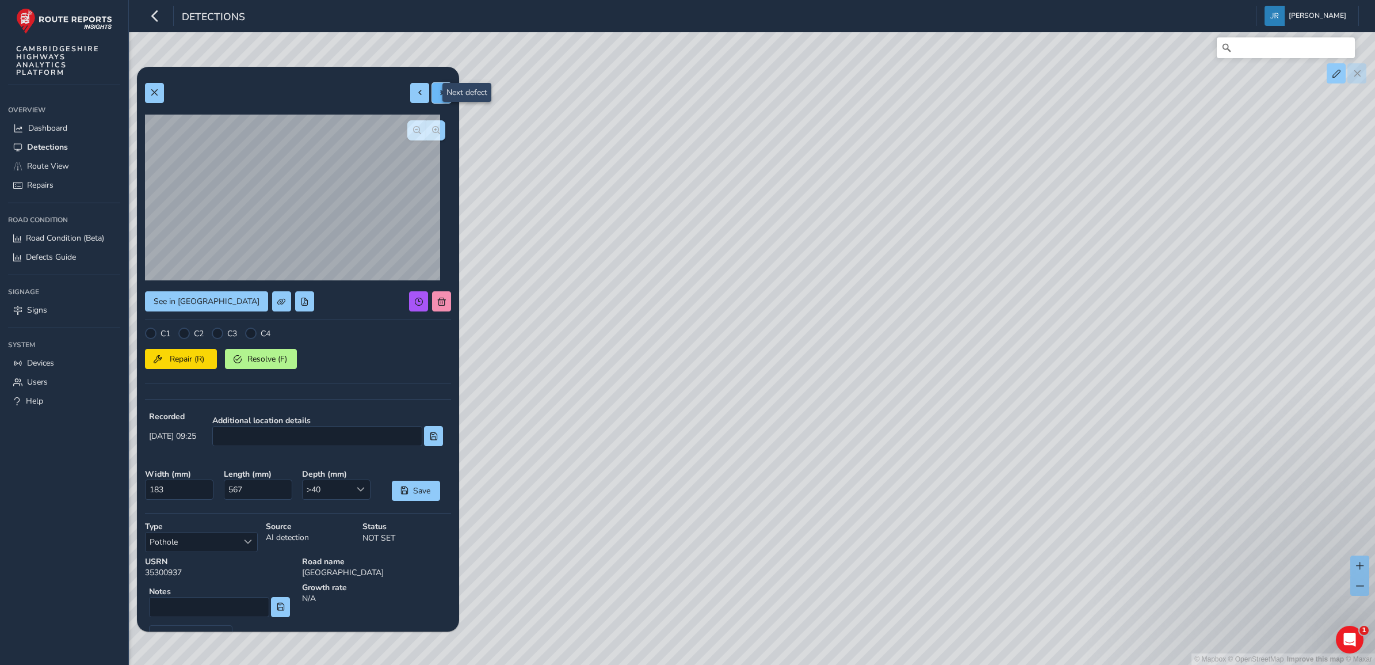
click at [438, 95] on span at bounding box center [442, 93] width 8 height 8
type input "179"
type input "490"
click at [438, 95] on span at bounding box center [442, 93] width 8 height 8
type input "156"
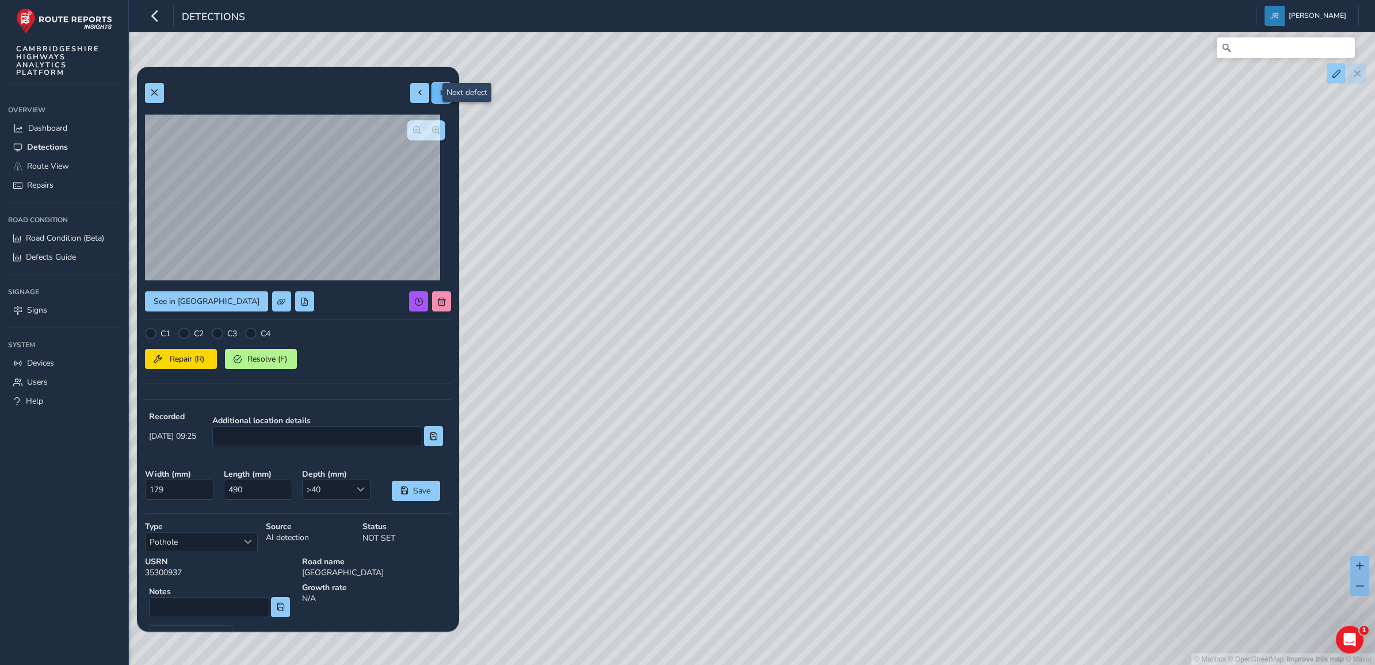
type input "904"
click at [438, 95] on span at bounding box center [442, 93] width 8 height 8
type input "311"
type input "1935"
click at [438, 95] on span at bounding box center [442, 93] width 8 height 8
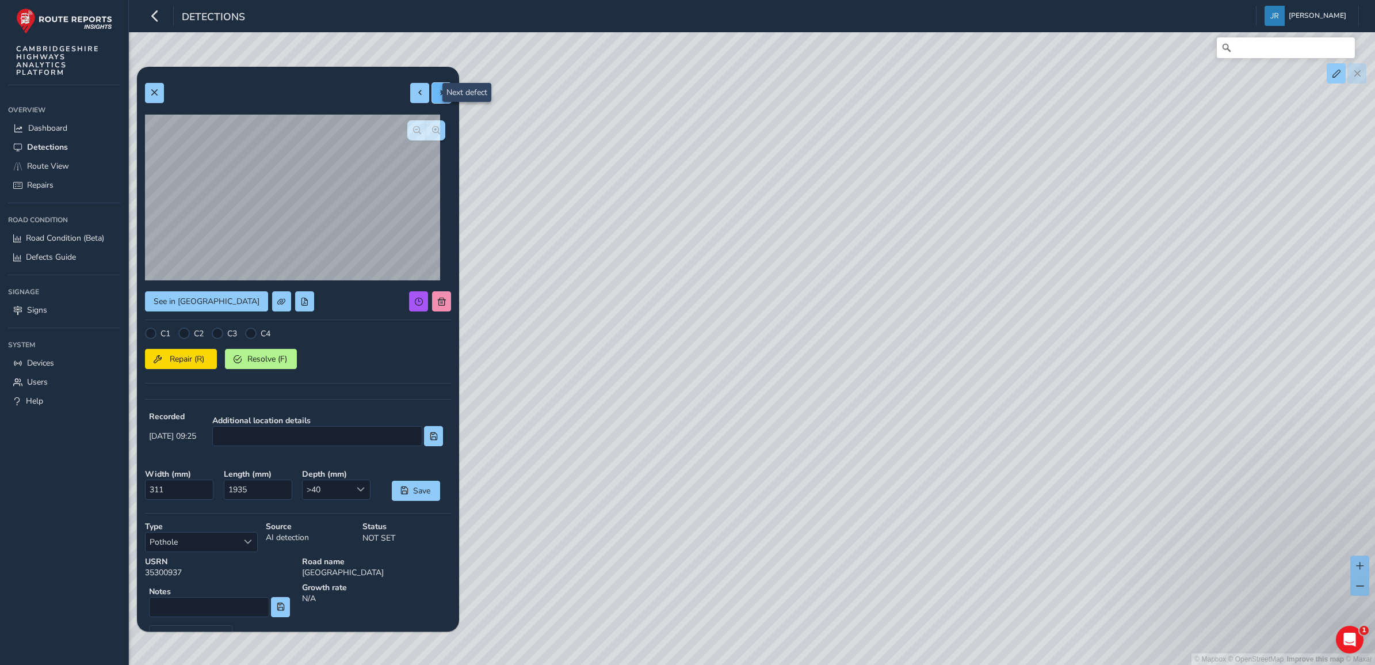
type input "340"
type input "1824"
click at [438, 96] on span at bounding box center [442, 93] width 8 height 8
type input "366"
type input "1756"
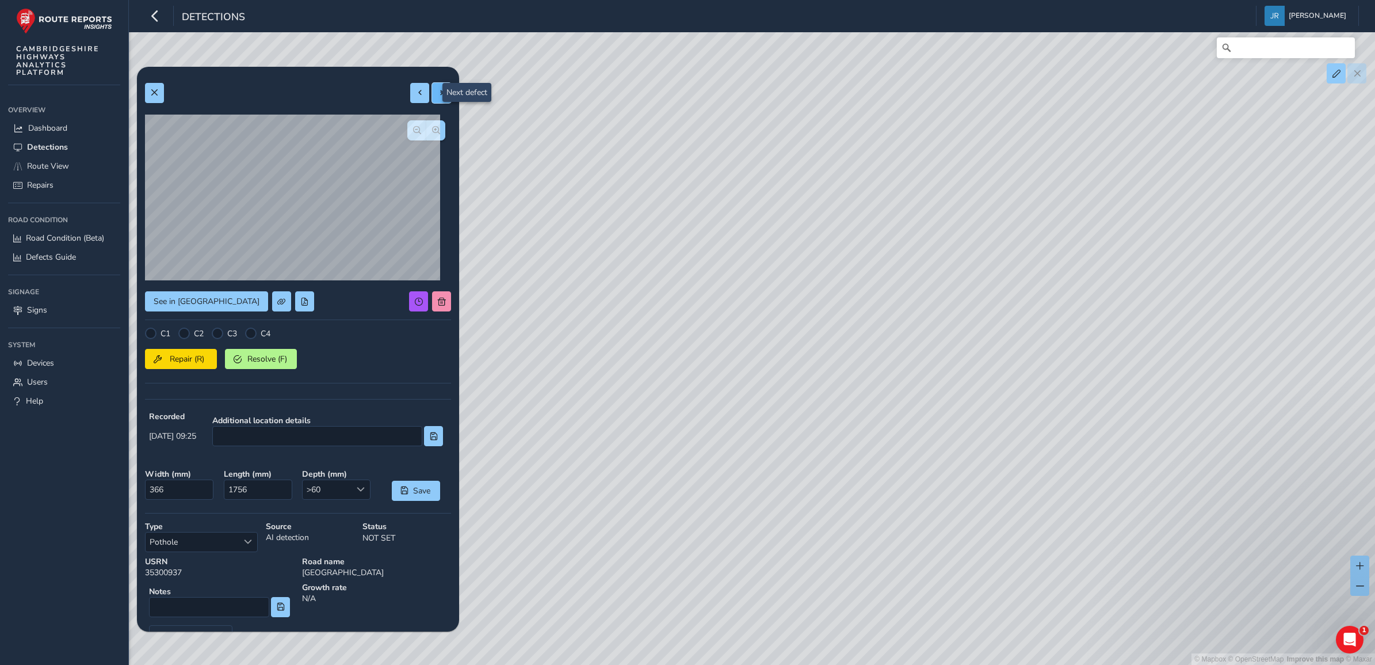
click at [438, 96] on span at bounding box center [442, 93] width 8 height 8
type input "306"
type input "1276"
click at [438, 96] on span at bounding box center [442, 93] width 8 height 8
type input "334"
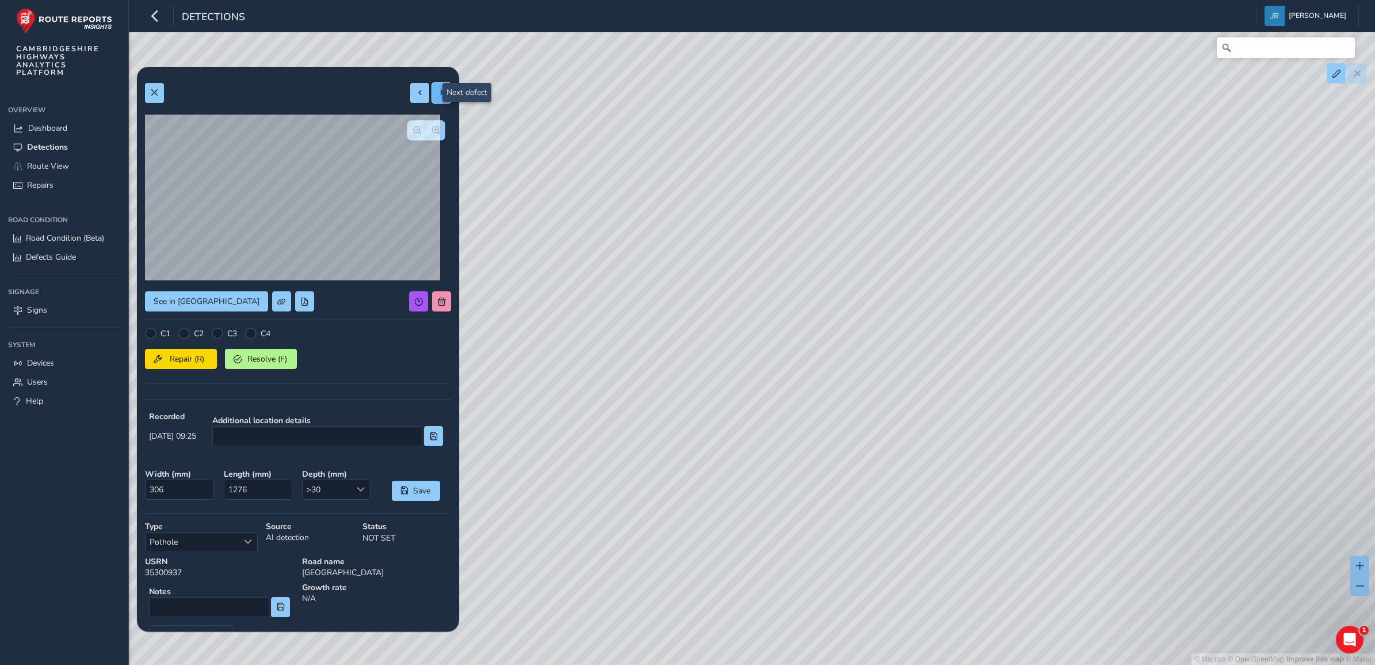
type input "1288"
click at [438, 96] on span at bounding box center [442, 93] width 8 height 8
type input "270"
type input "906"
click at [438, 96] on span at bounding box center [442, 93] width 8 height 8
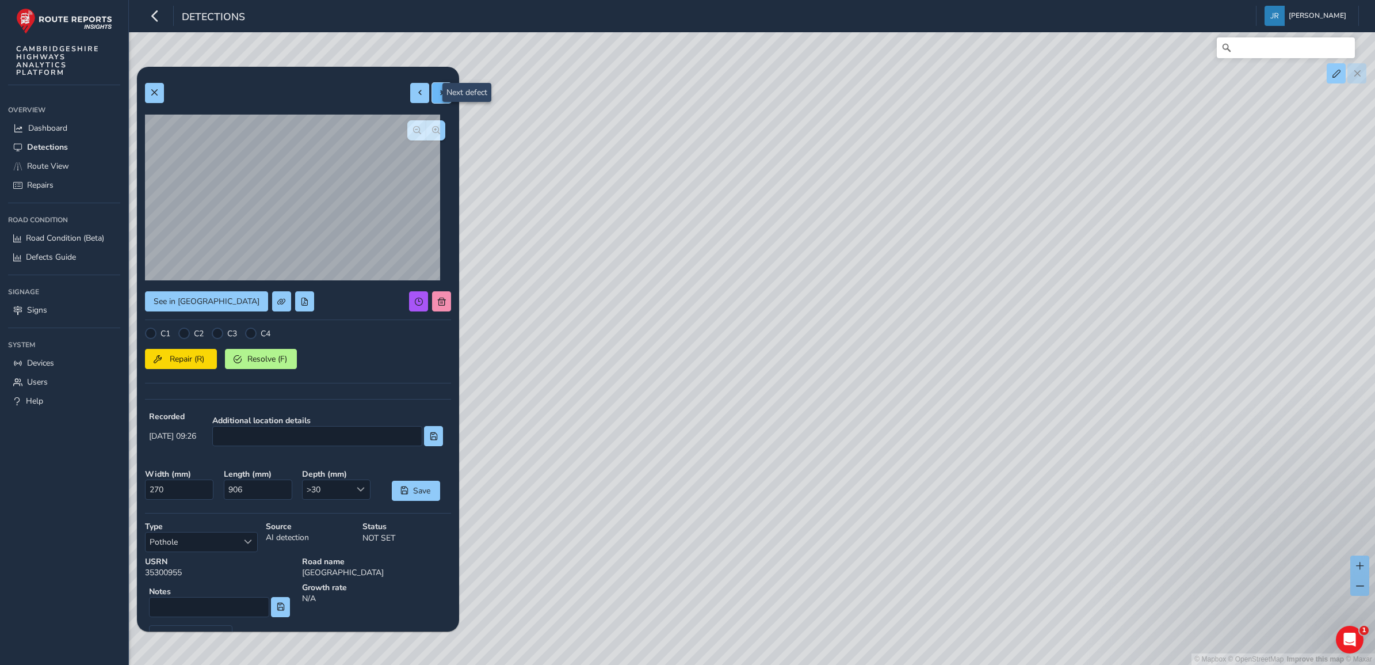
type input "291"
type input "648"
click at [438, 96] on span at bounding box center [442, 93] width 8 height 8
type input "206"
type input "508"
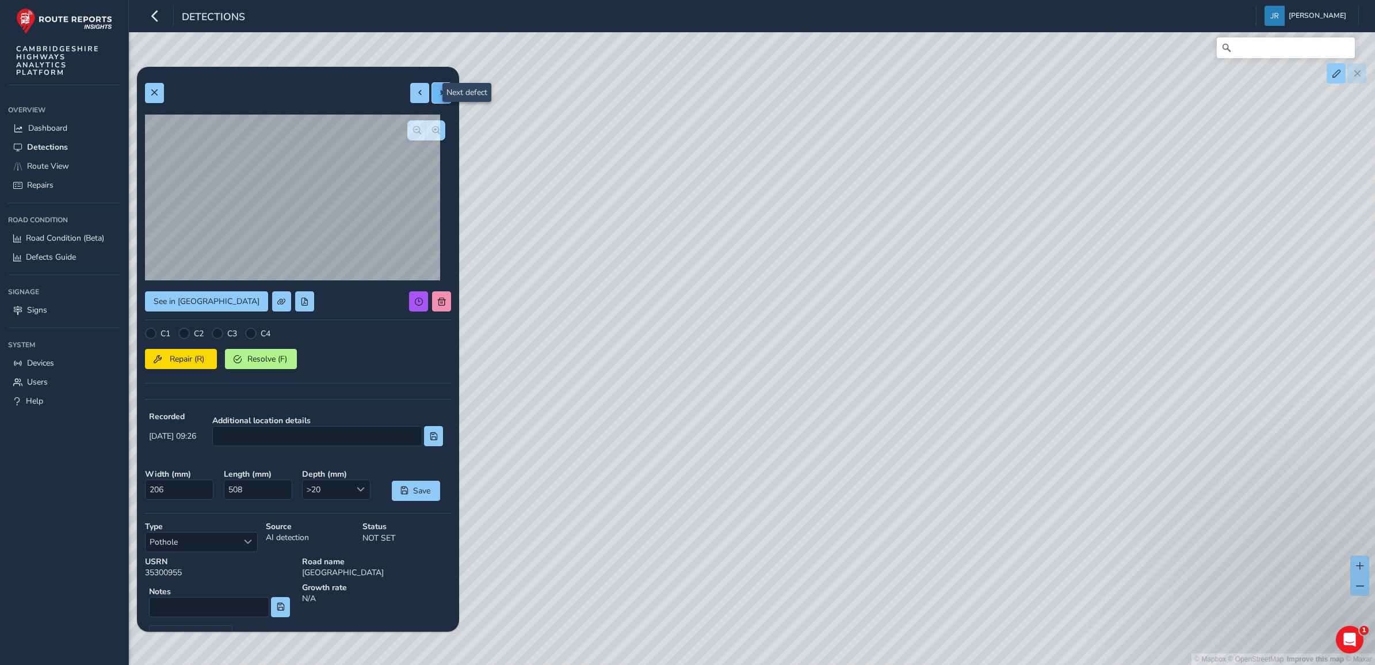
click at [438, 96] on span at bounding box center [442, 93] width 8 height 8
type input "214"
type input "303"
click at [438, 96] on span at bounding box center [442, 93] width 8 height 8
type input "244"
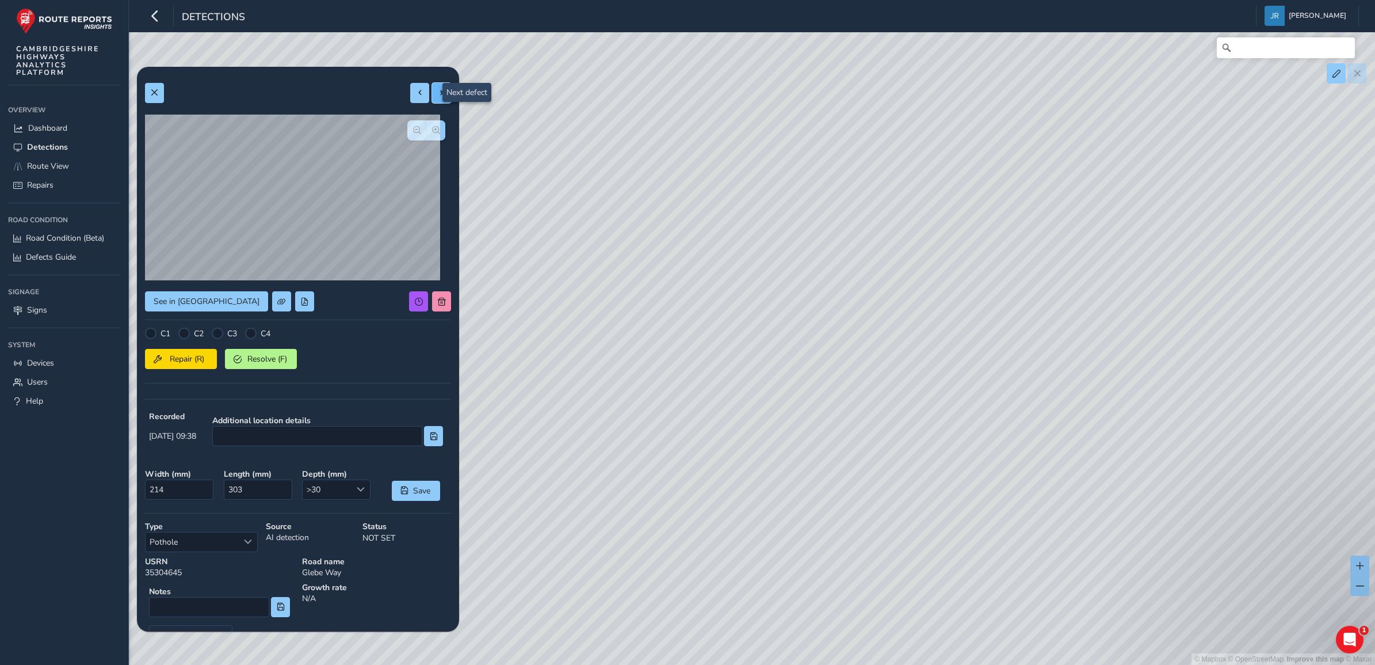
type input "320"
click at [159, 90] on button at bounding box center [154, 93] width 19 height 20
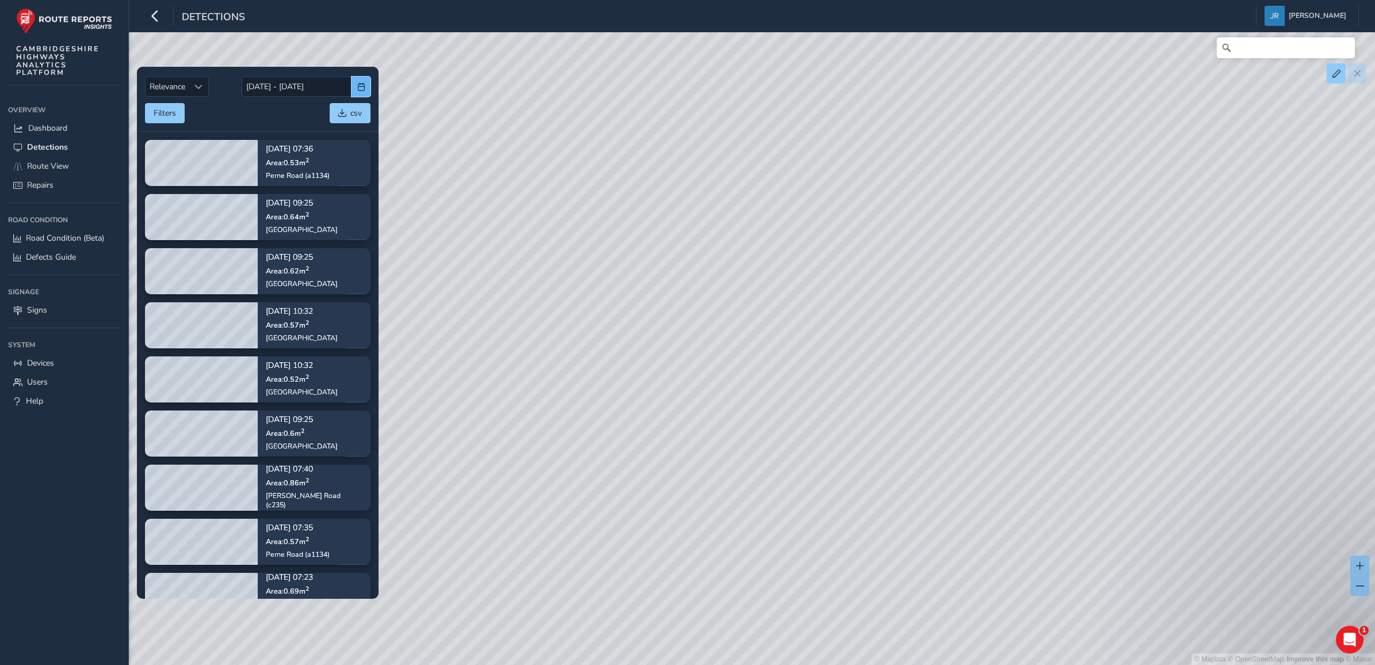
click at [358, 86] on span "button" at bounding box center [361, 87] width 8 height 8
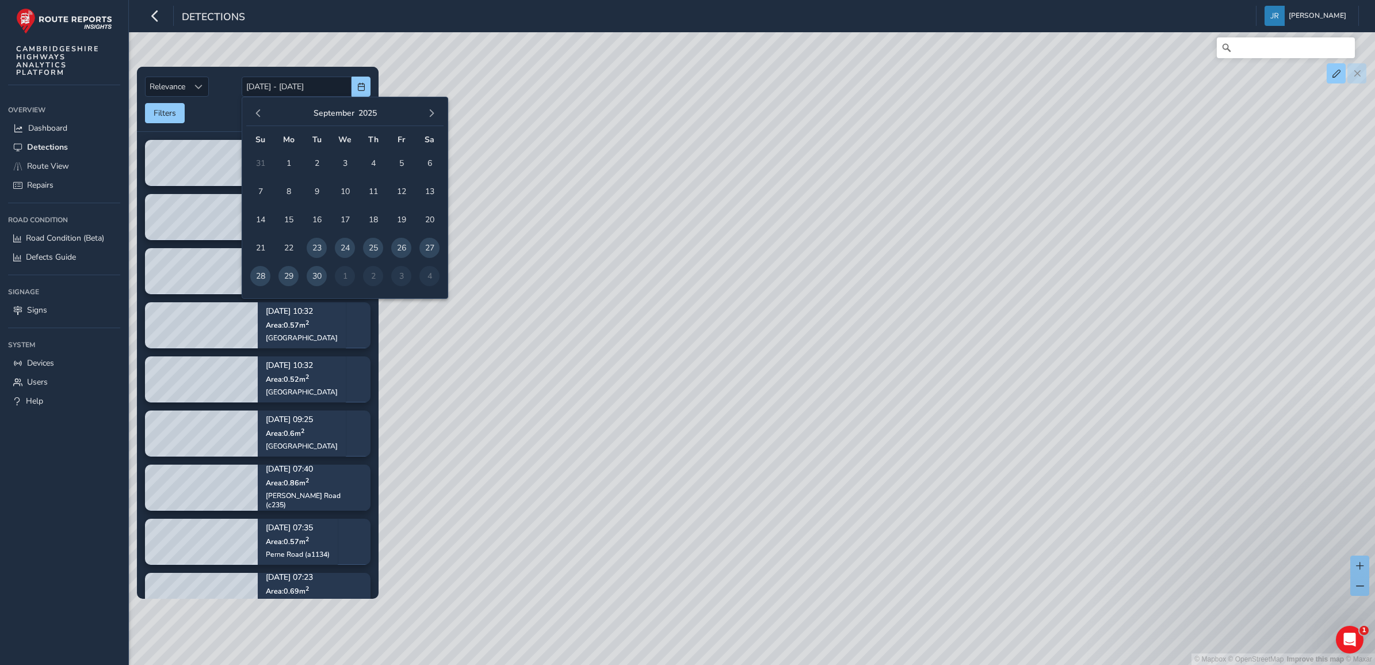
click at [212, 105] on div "Filters csv" at bounding box center [258, 113] width 226 height 20
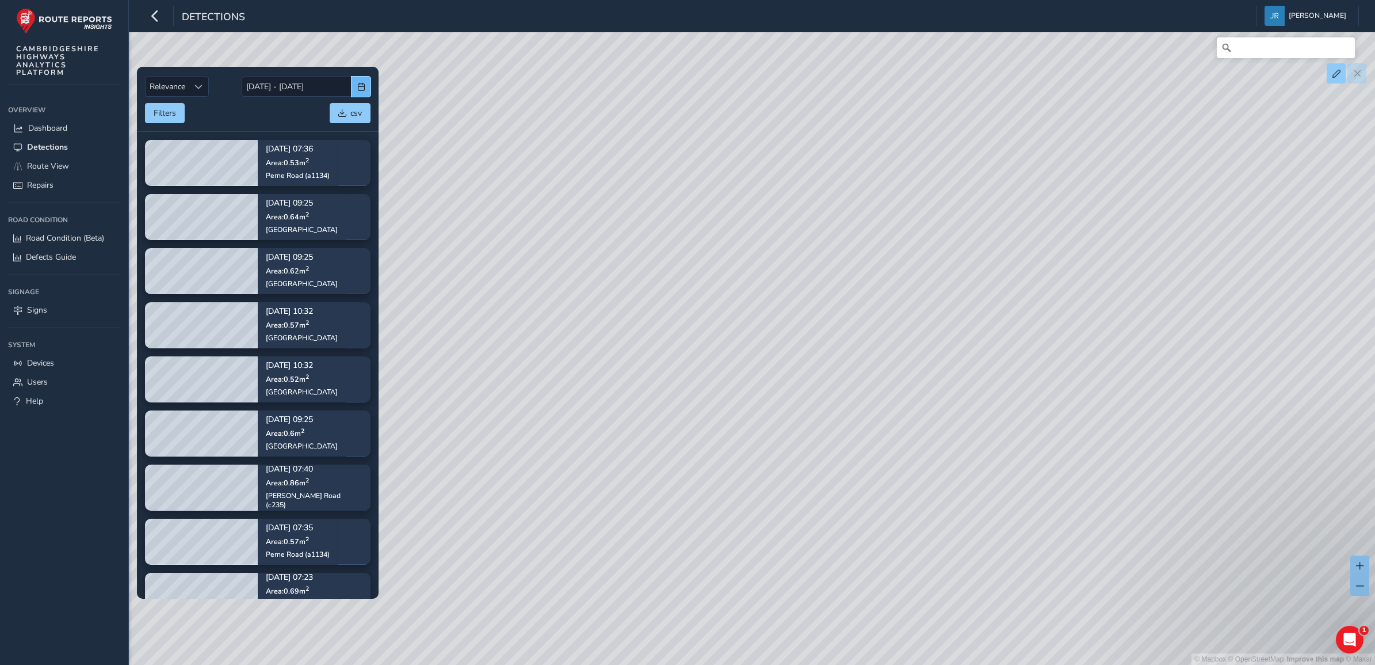
click at [361, 86] on span "button" at bounding box center [361, 87] width 8 height 8
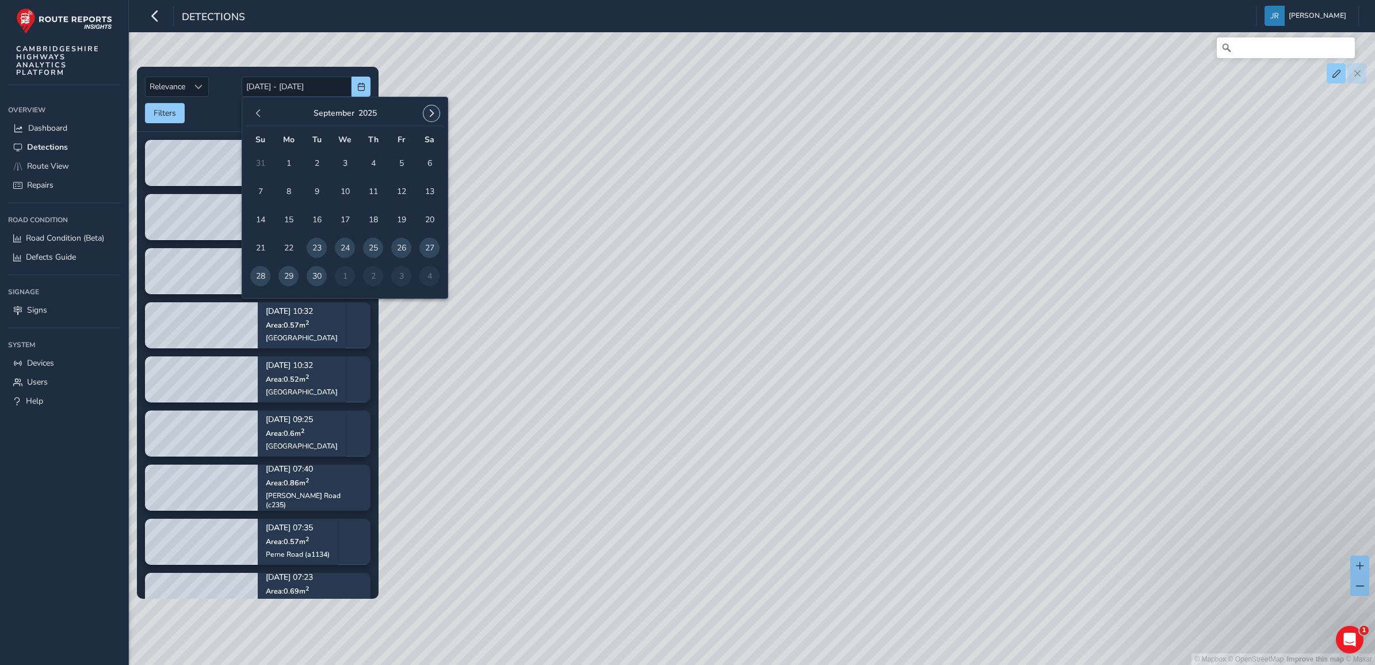
click at [429, 115] on span "button" at bounding box center [432, 113] width 8 height 8
click at [316, 188] on span "7" at bounding box center [317, 191] width 20 height 20
type input "[DATE]"
click at [254, 109] on span "button" at bounding box center [258, 113] width 8 height 8
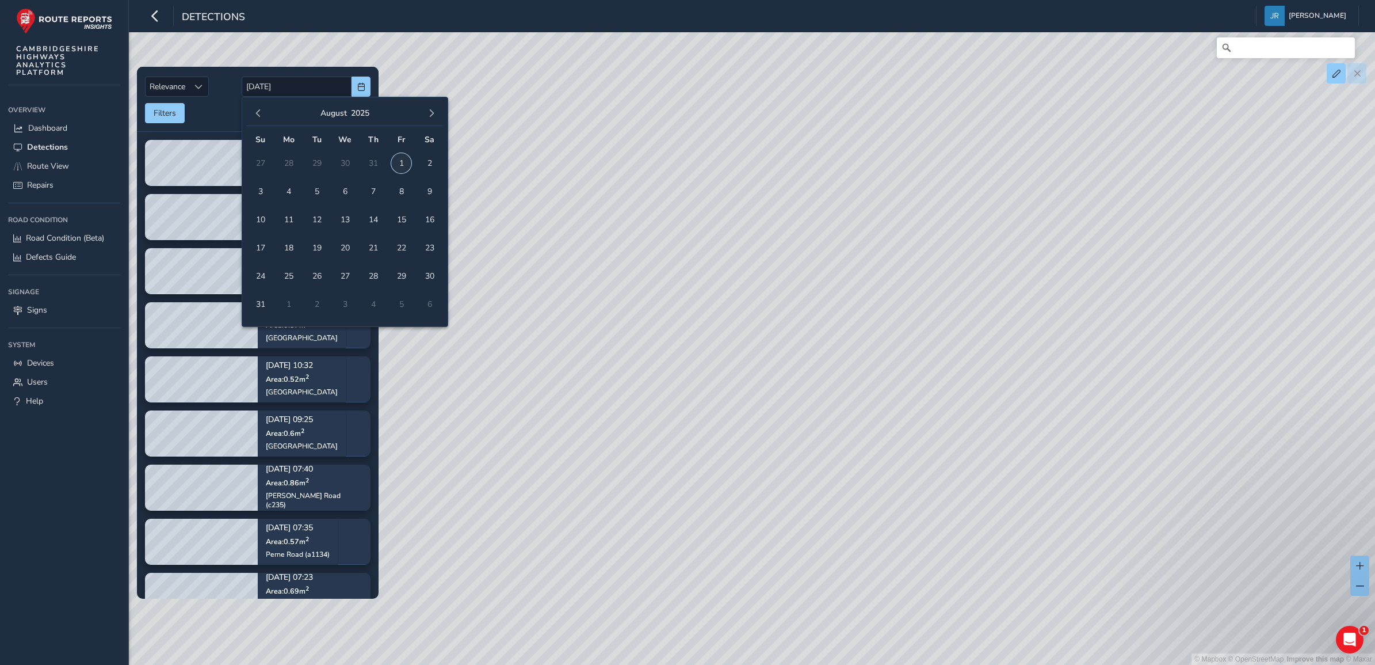
click at [401, 158] on span "1" at bounding box center [401, 163] width 20 height 20
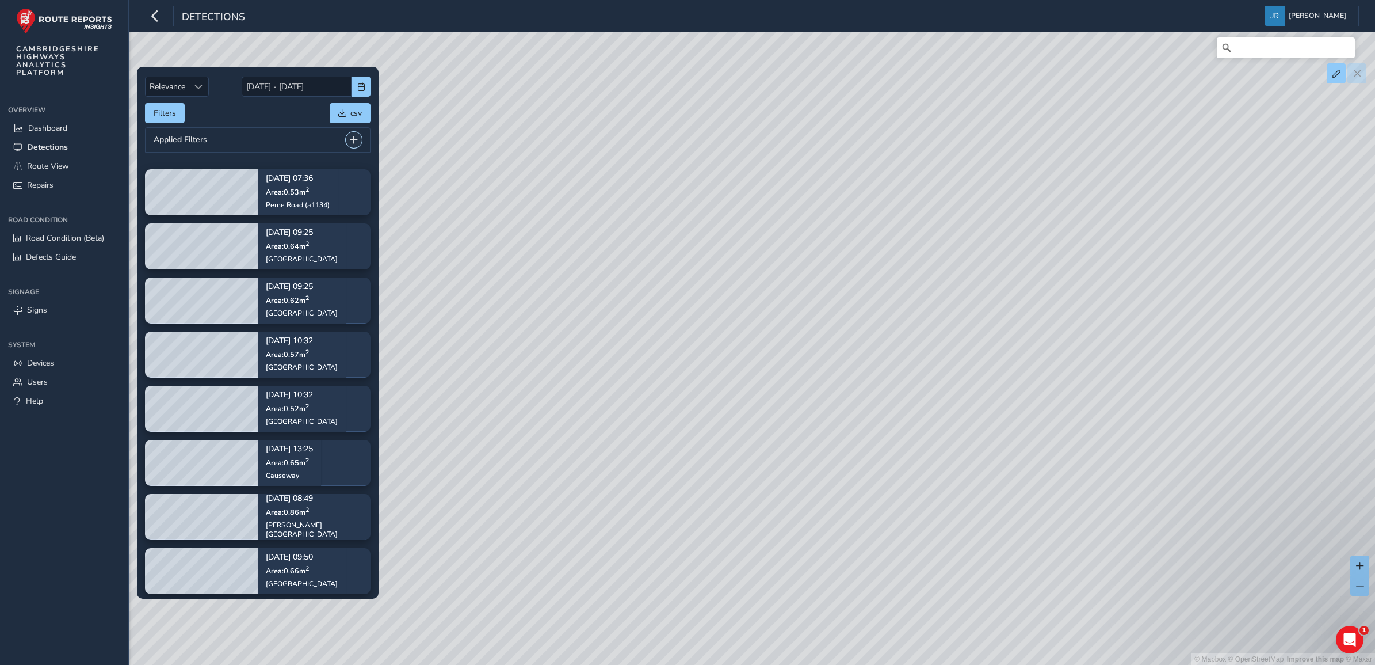
click at [354, 140] on span at bounding box center [354, 140] width 8 height 8
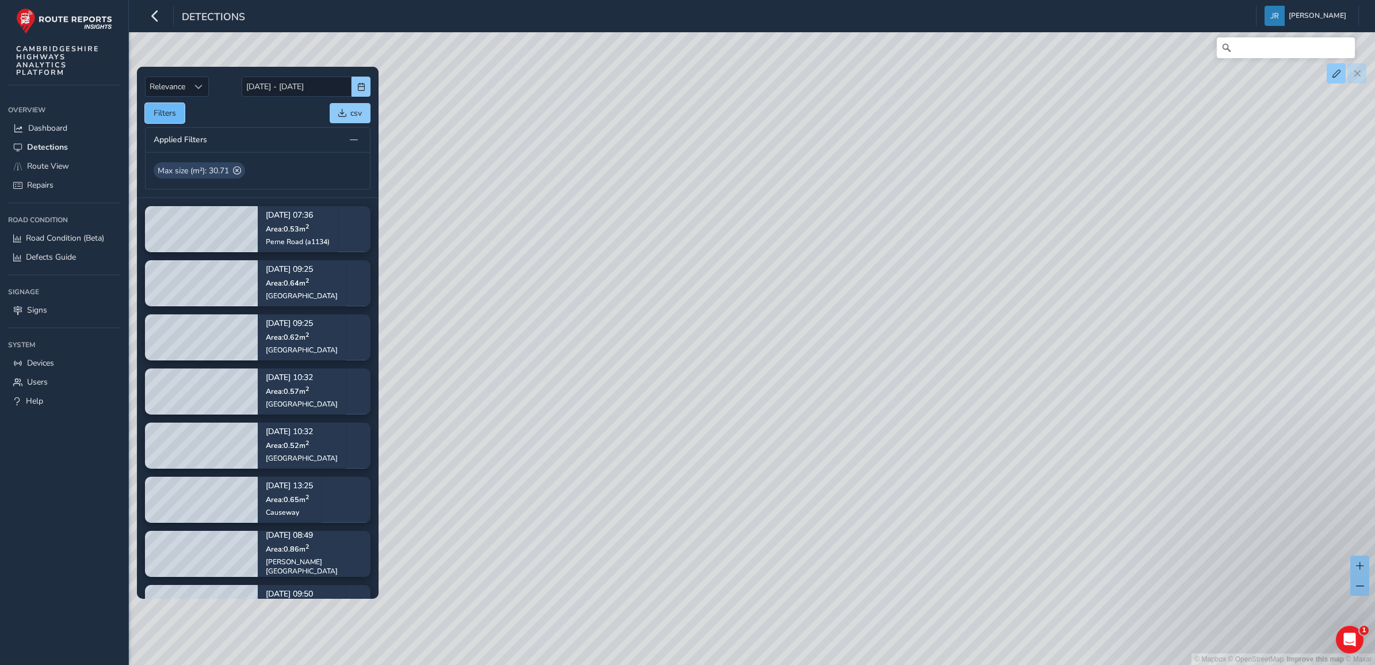
click at [173, 111] on button "Filters" at bounding box center [165, 113] width 40 height 20
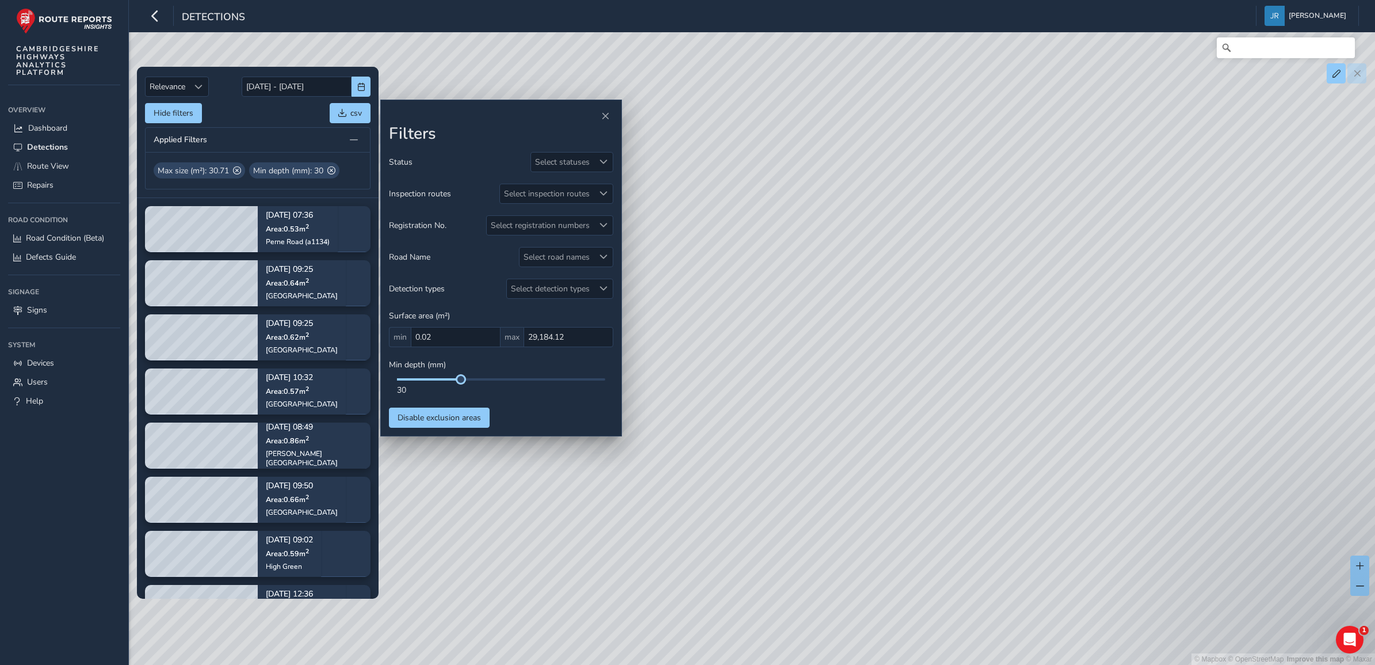
drag, startPoint x: 398, startPoint y: 380, endPoint x: 461, endPoint y: 389, distance: 64.0
click at [461, 389] on div "30" at bounding box center [501, 386] width 224 height 17
click at [603, 166] on div at bounding box center [603, 161] width 19 height 19
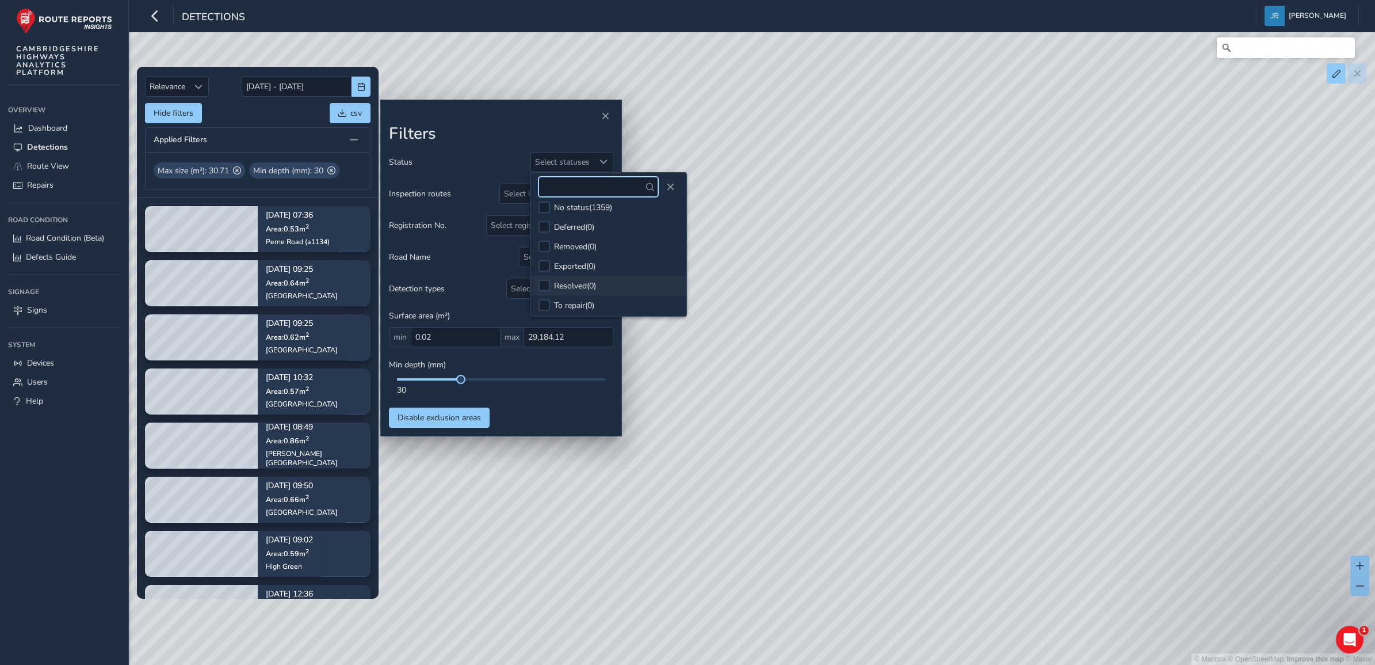
scroll to position [10, 0]
click at [471, 114] on div at bounding box center [501, 116] width 224 height 16
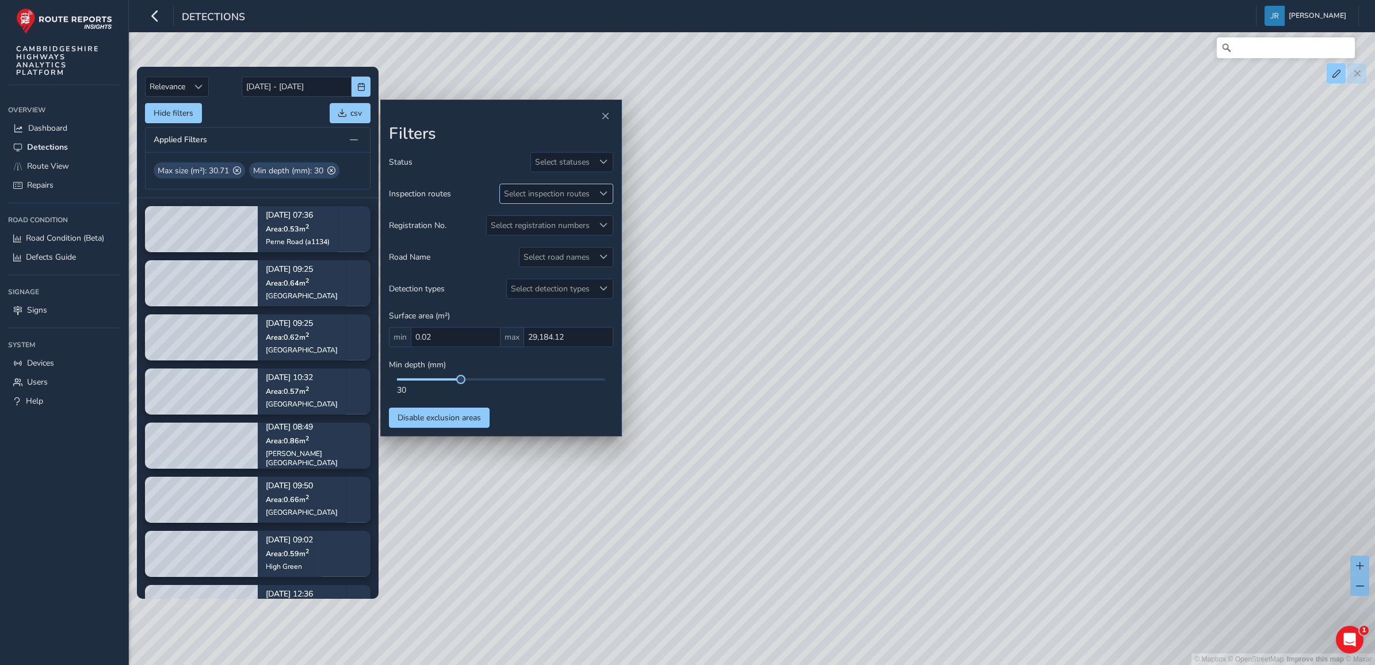
click at [535, 189] on div "Select inspection routes" at bounding box center [547, 193] width 94 height 19
click at [498, 114] on div at bounding box center [501, 116] width 224 height 16
click at [512, 226] on div "Select registration numbers" at bounding box center [540, 225] width 107 height 19
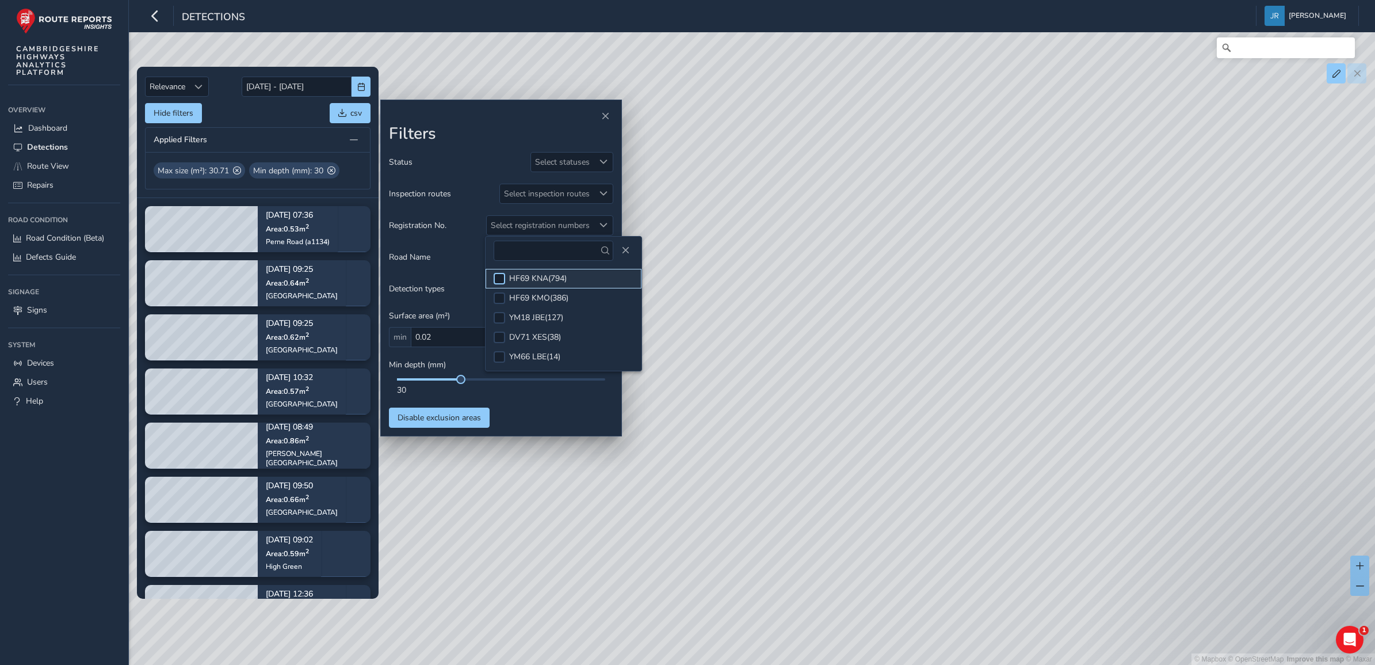
click at [501, 278] on div at bounding box center [500, 279] width 12 height 12
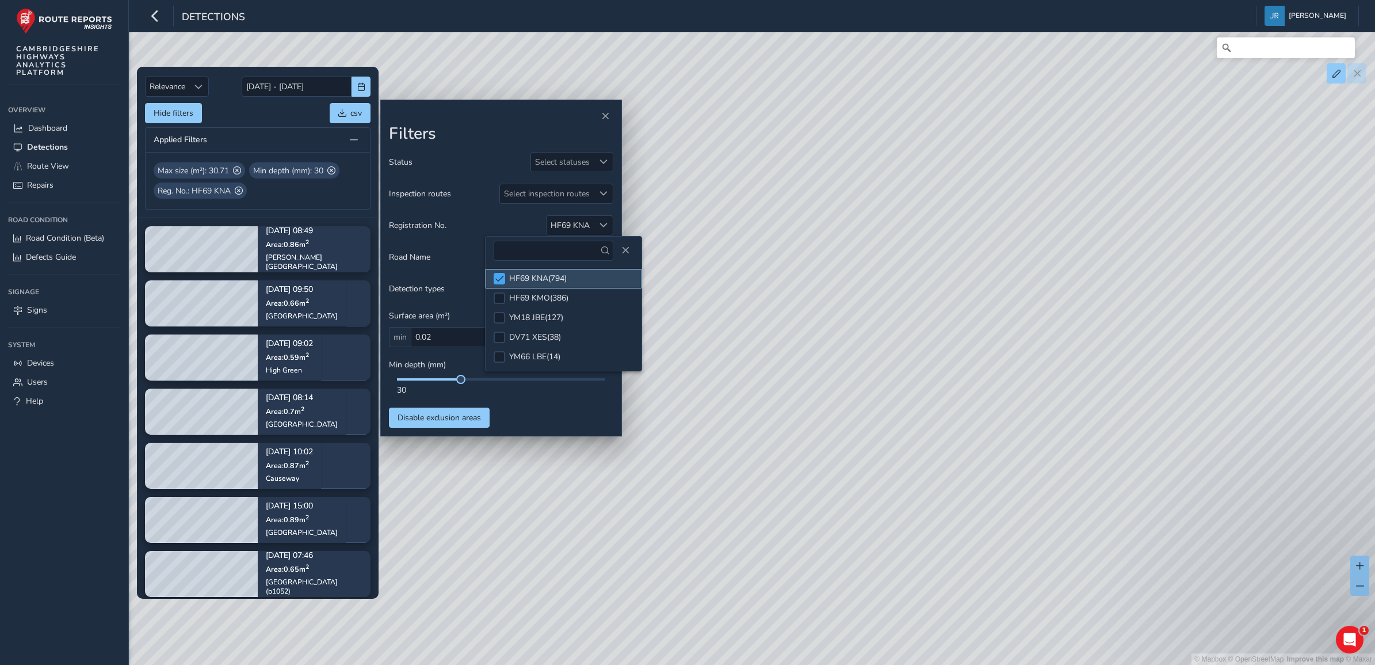
click at [498, 277] on span at bounding box center [499, 278] width 9 height 8
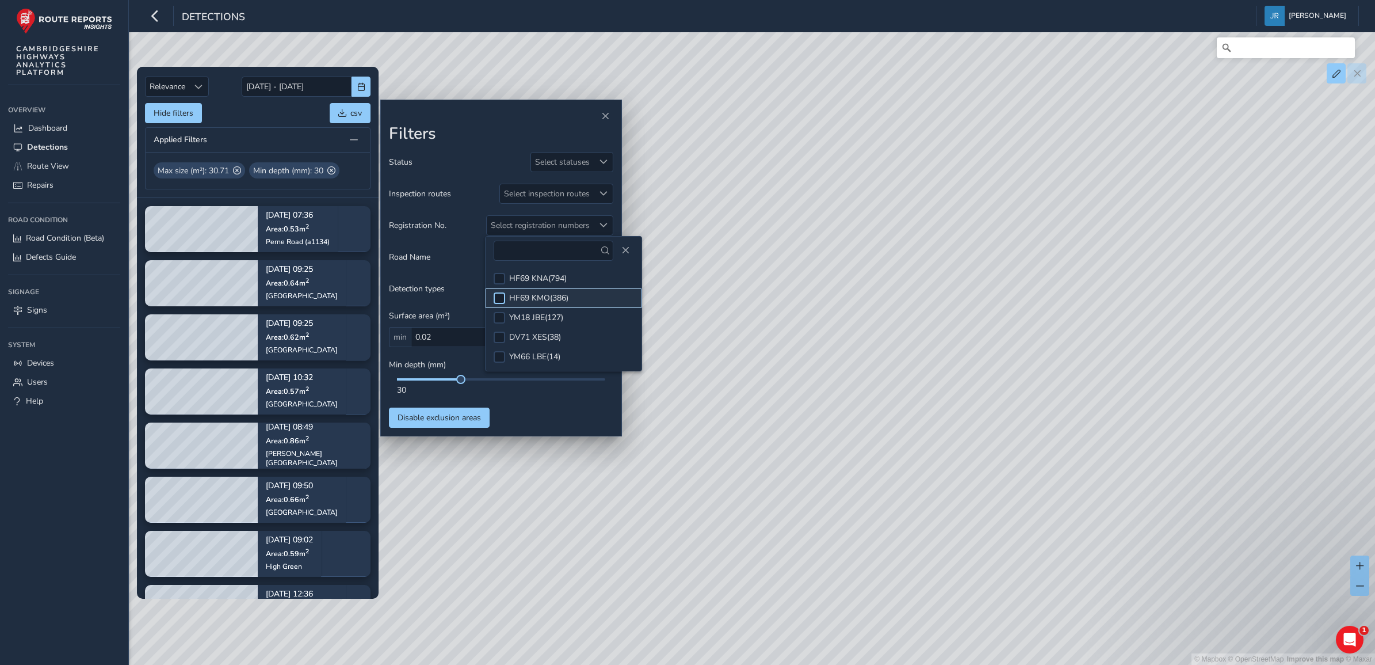
click at [499, 297] on div at bounding box center [500, 298] width 12 height 12
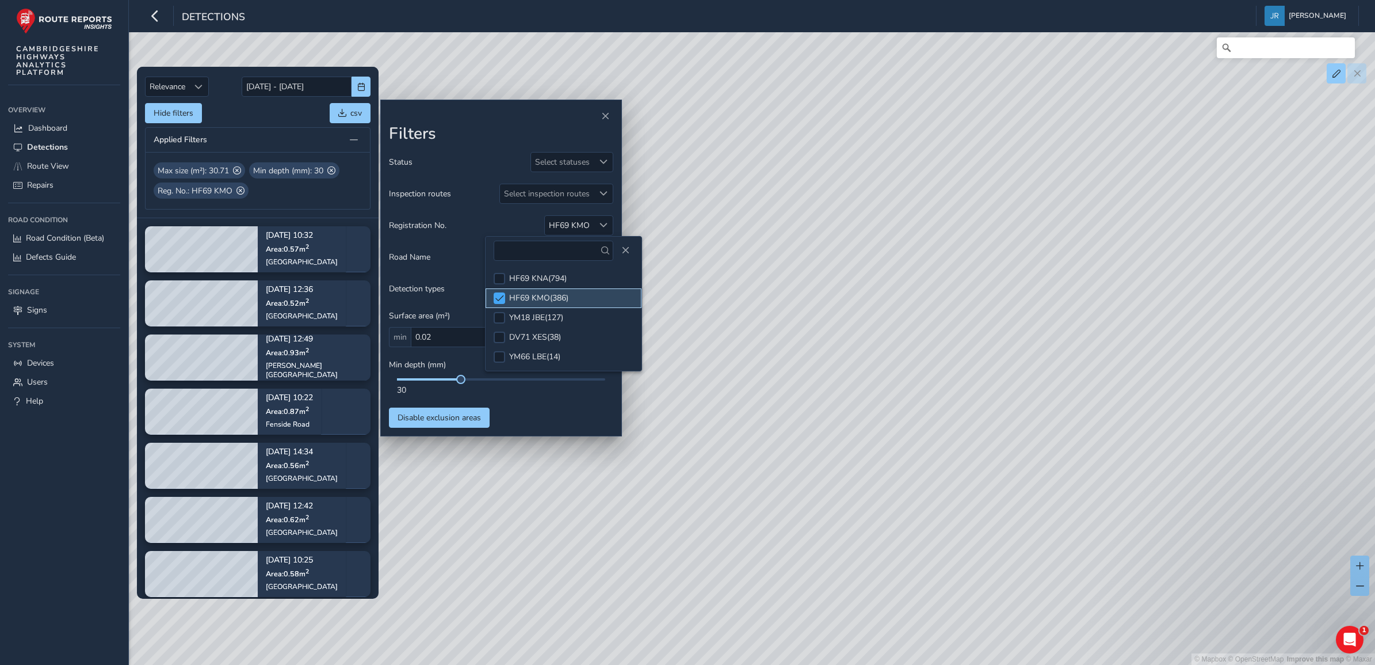
click at [501, 299] on span at bounding box center [499, 298] width 9 height 8
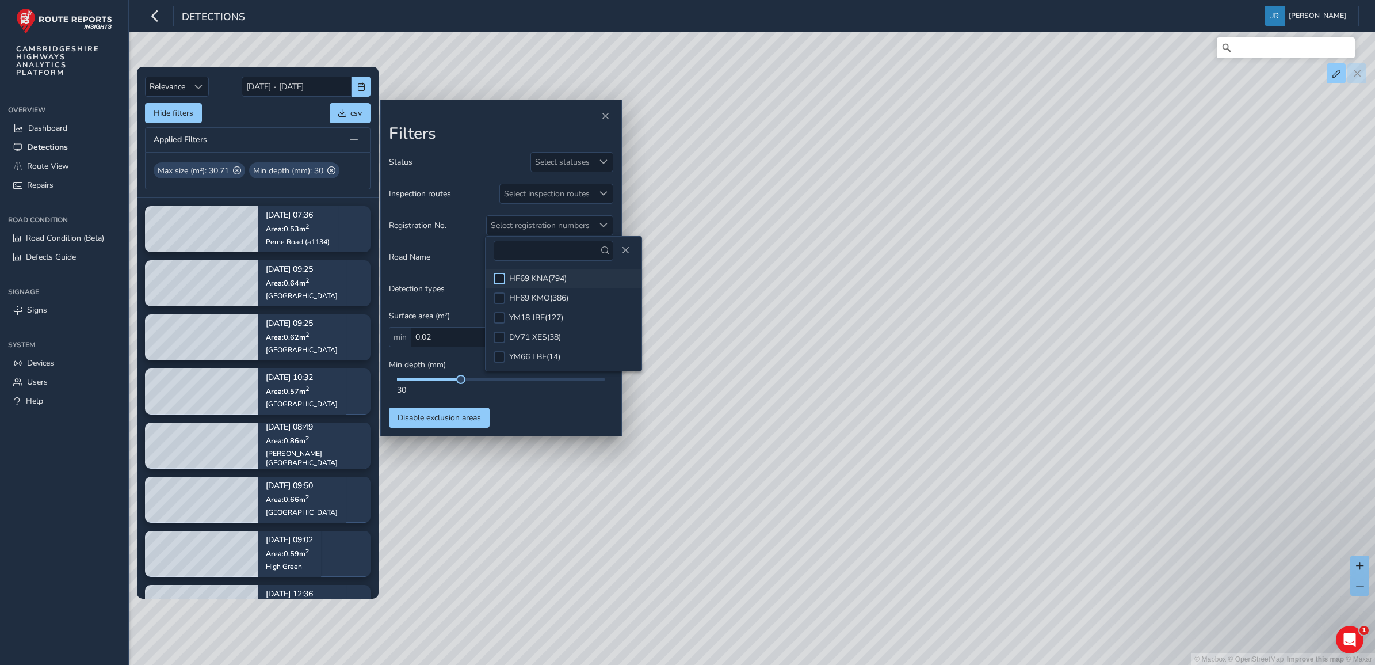
click at [501, 280] on div at bounding box center [500, 279] width 12 height 12
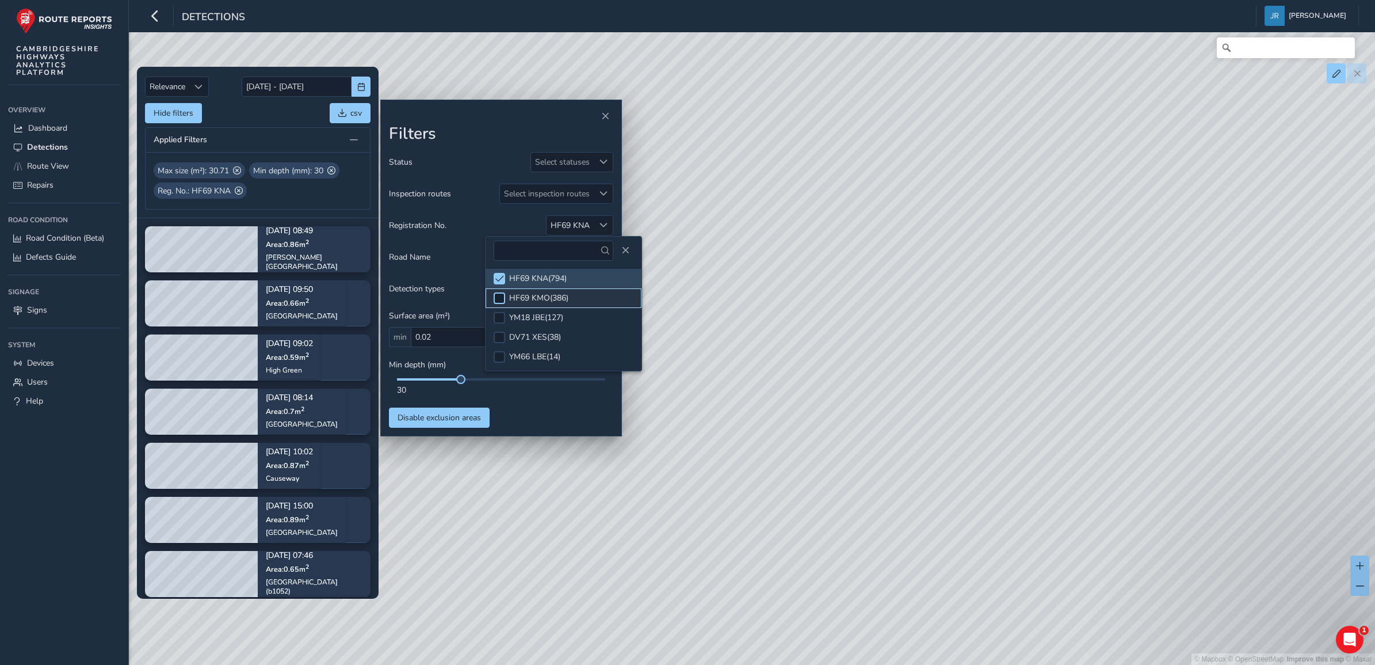
click at [502, 303] on div at bounding box center [500, 298] width 12 height 12
click at [501, 279] on span at bounding box center [499, 278] width 9 height 8
click at [502, 297] on span at bounding box center [499, 298] width 9 height 8
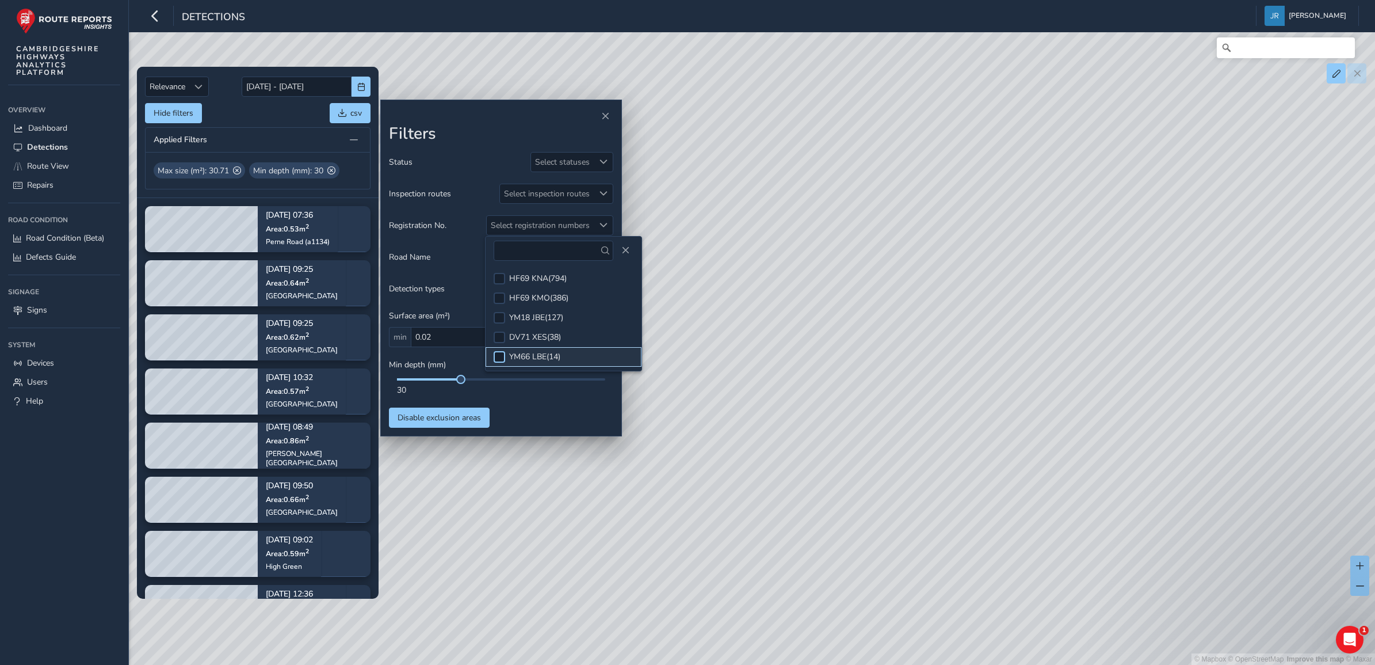
click at [499, 358] on div at bounding box center [500, 357] width 12 height 12
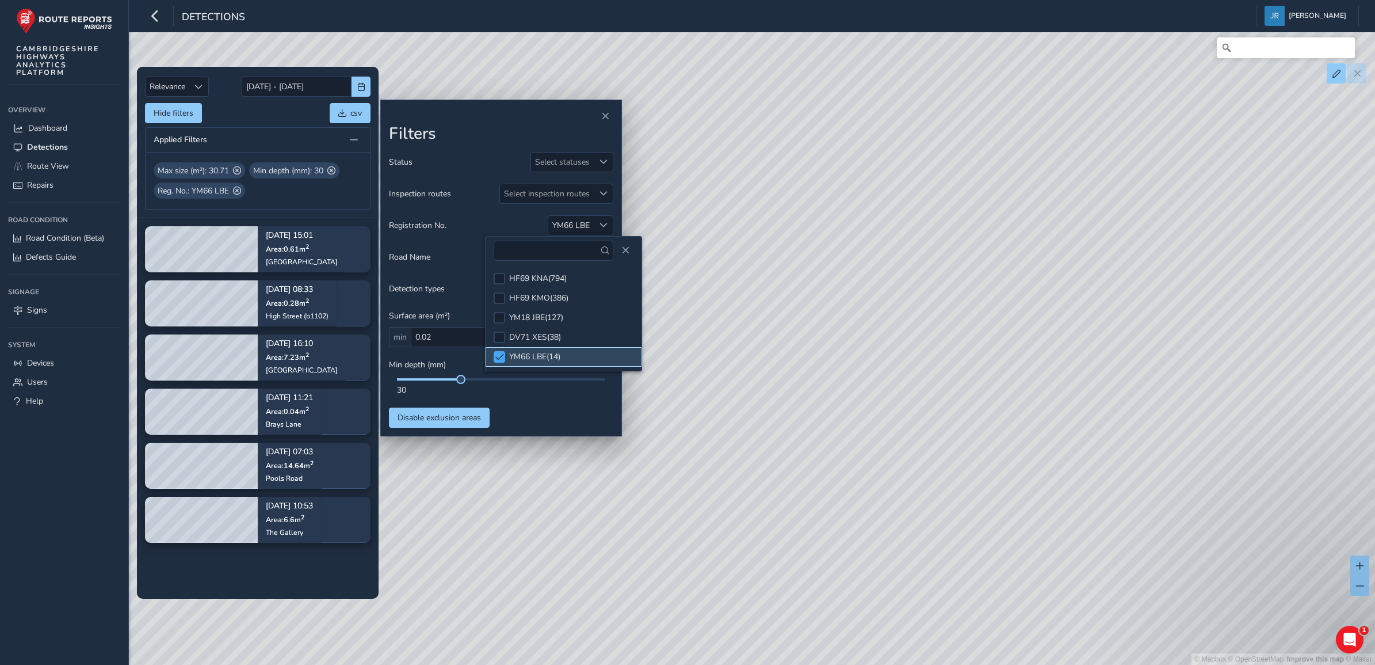
click at [499, 356] on span at bounding box center [499, 357] width 9 height 8
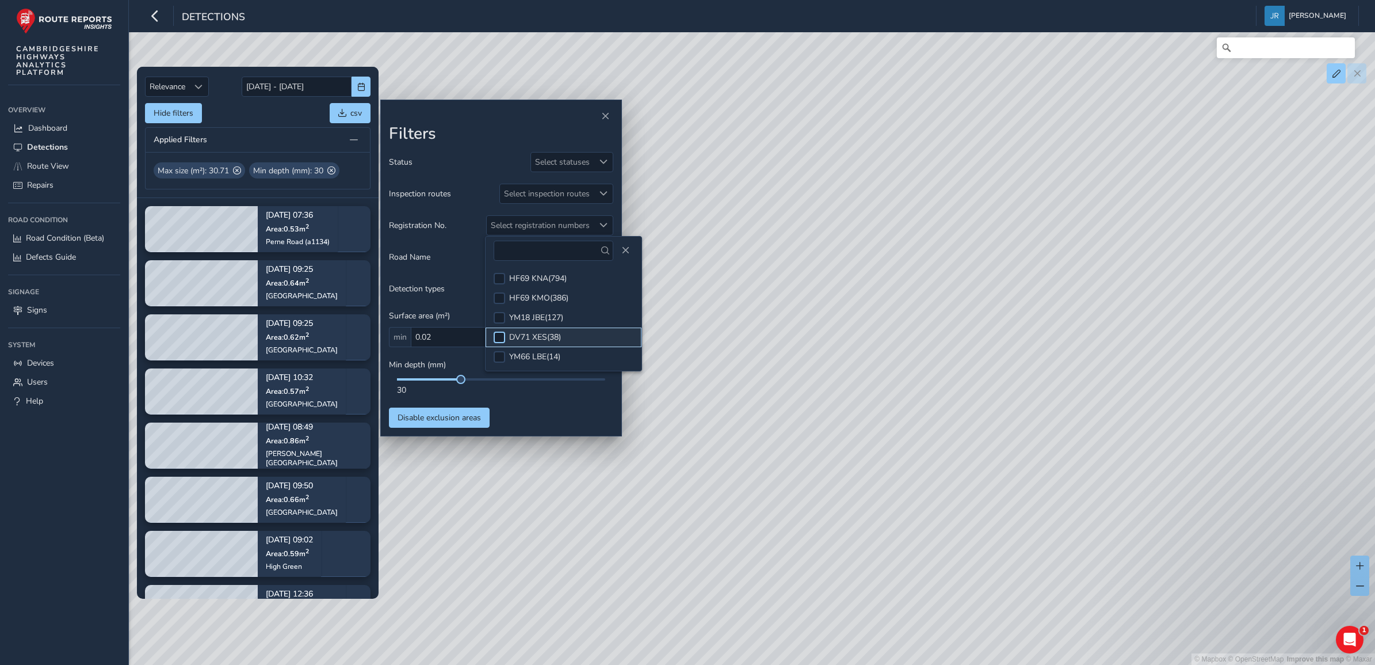
click at [499, 338] on div at bounding box center [500, 337] width 12 height 12
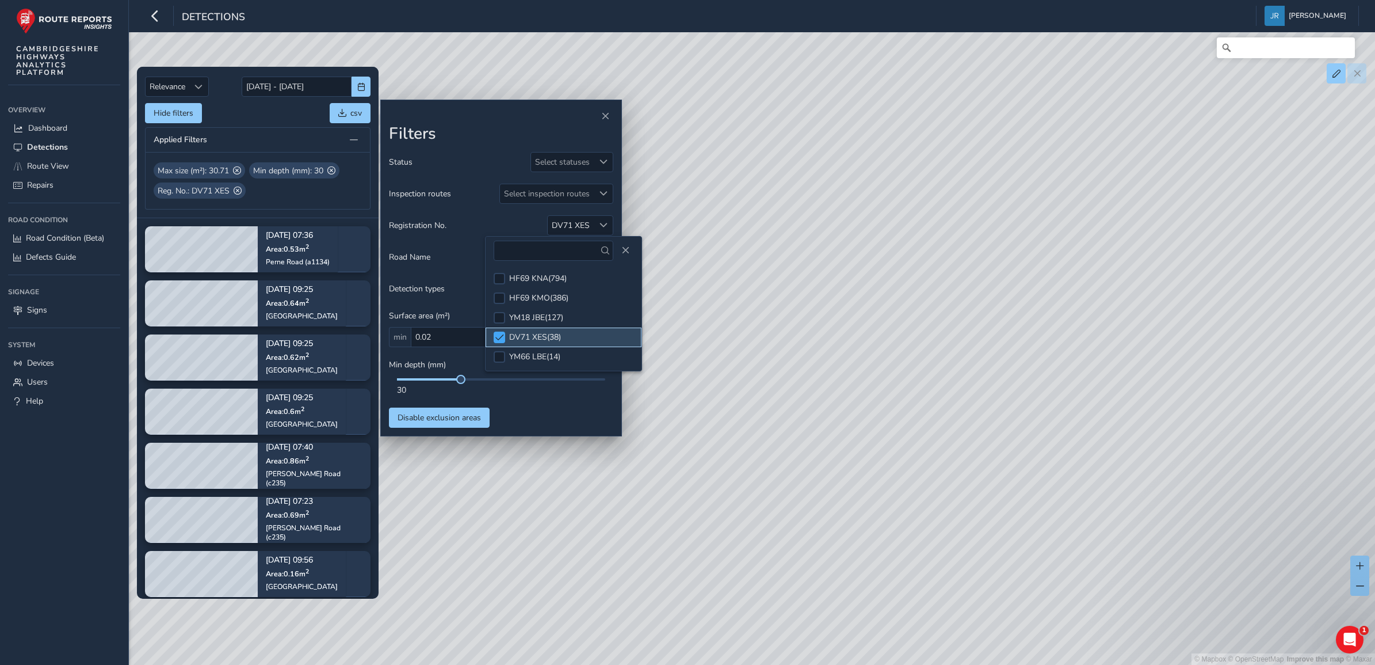
click at [499, 338] on span at bounding box center [499, 337] width 9 height 8
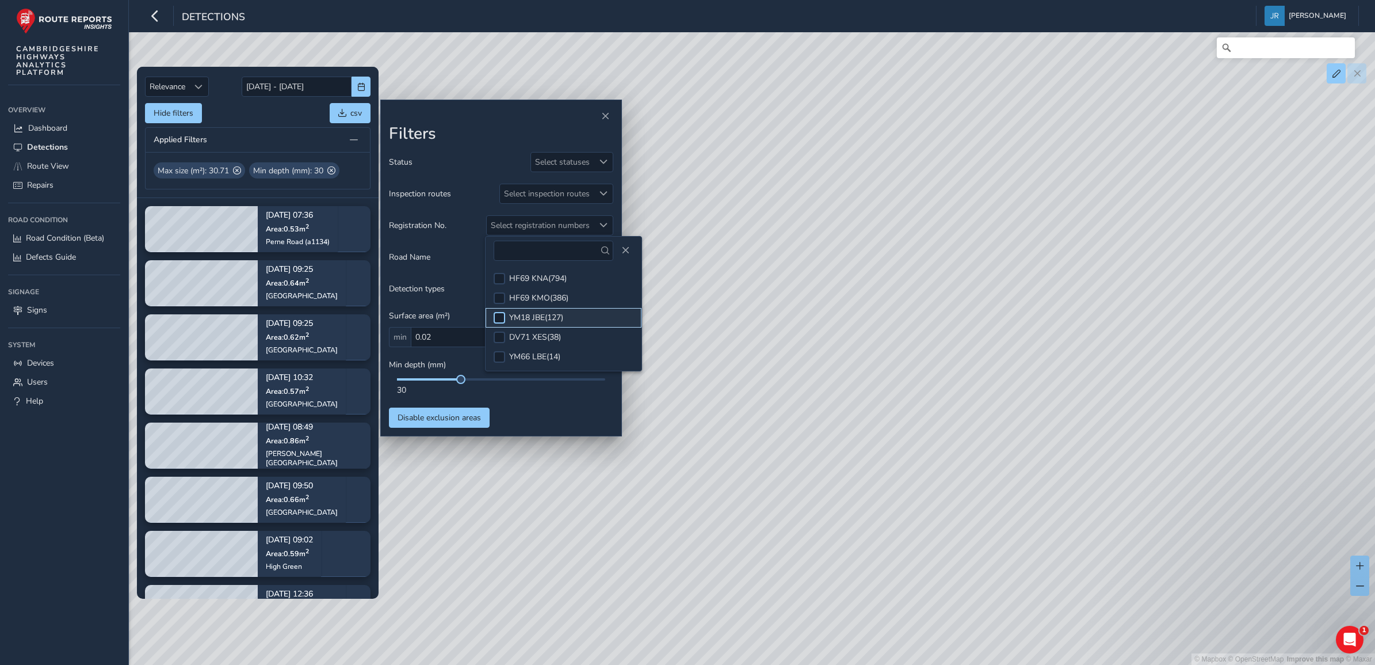
click at [499, 321] on div at bounding box center [500, 318] width 12 height 12
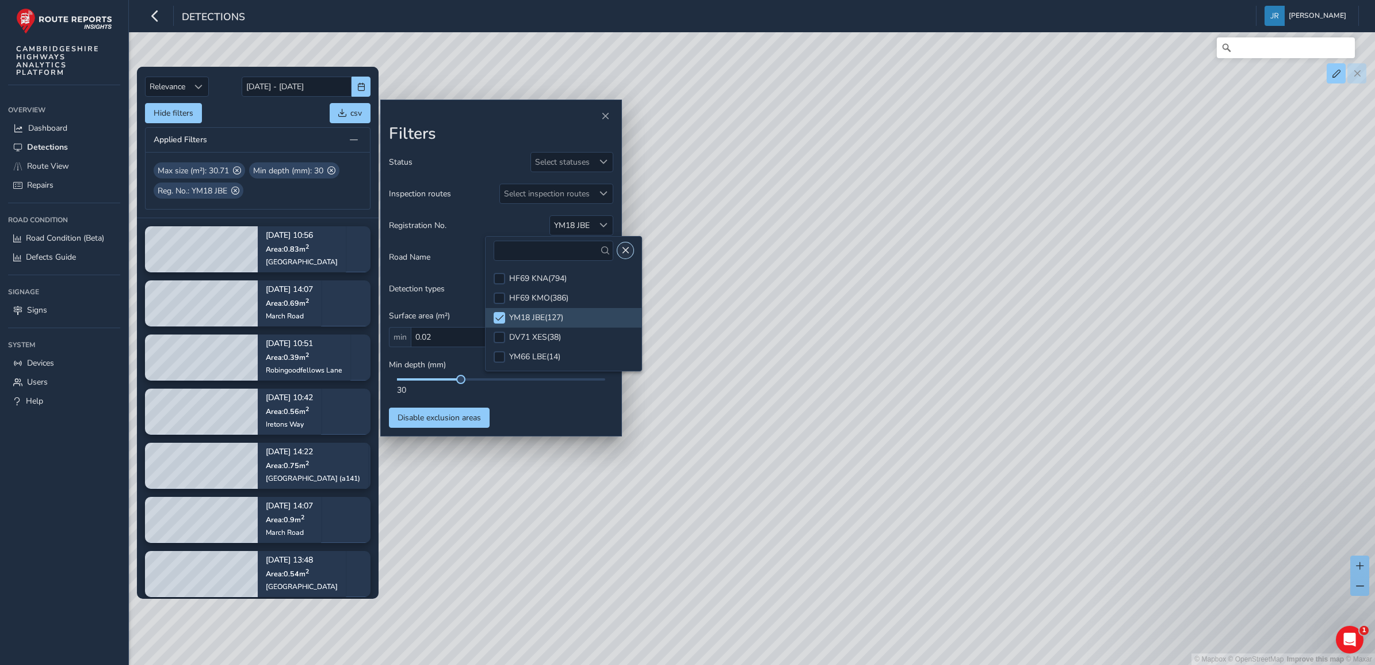
click at [621, 249] on span "Close" at bounding box center [625, 250] width 8 height 8
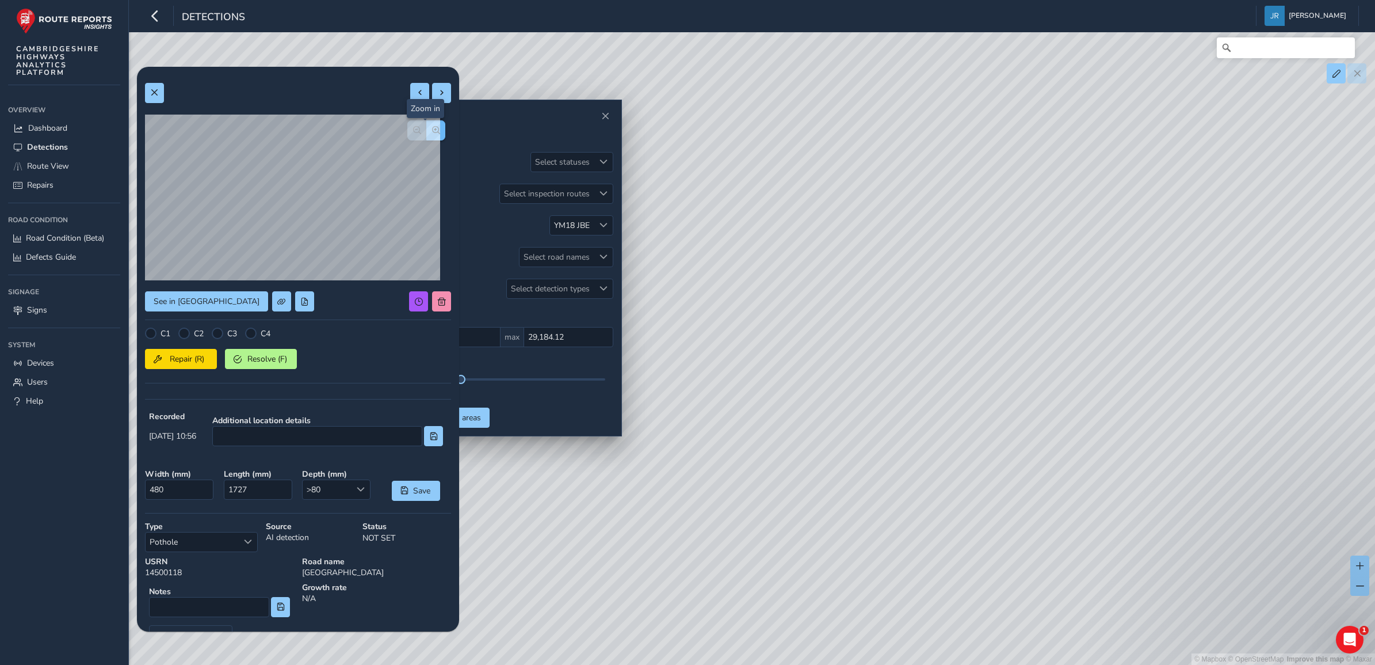
click at [432, 127] on span "button" at bounding box center [436, 130] width 8 height 8
click at [248, 490] on input "1727" at bounding box center [258, 489] width 68 height 20
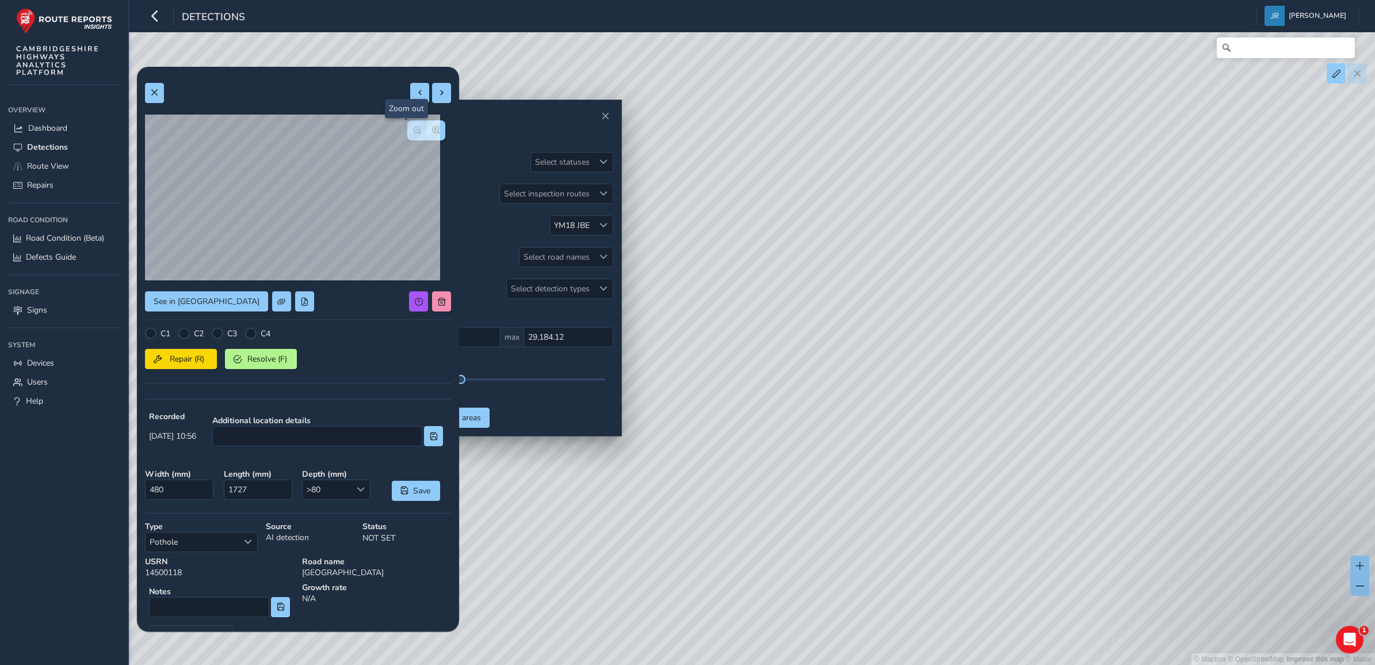
click at [407, 124] on button "button" at bounding box center [416, 130] width 19 height 20
click at [432, 126] on span "button" at bounding box center [436, 130] width 8 height 8
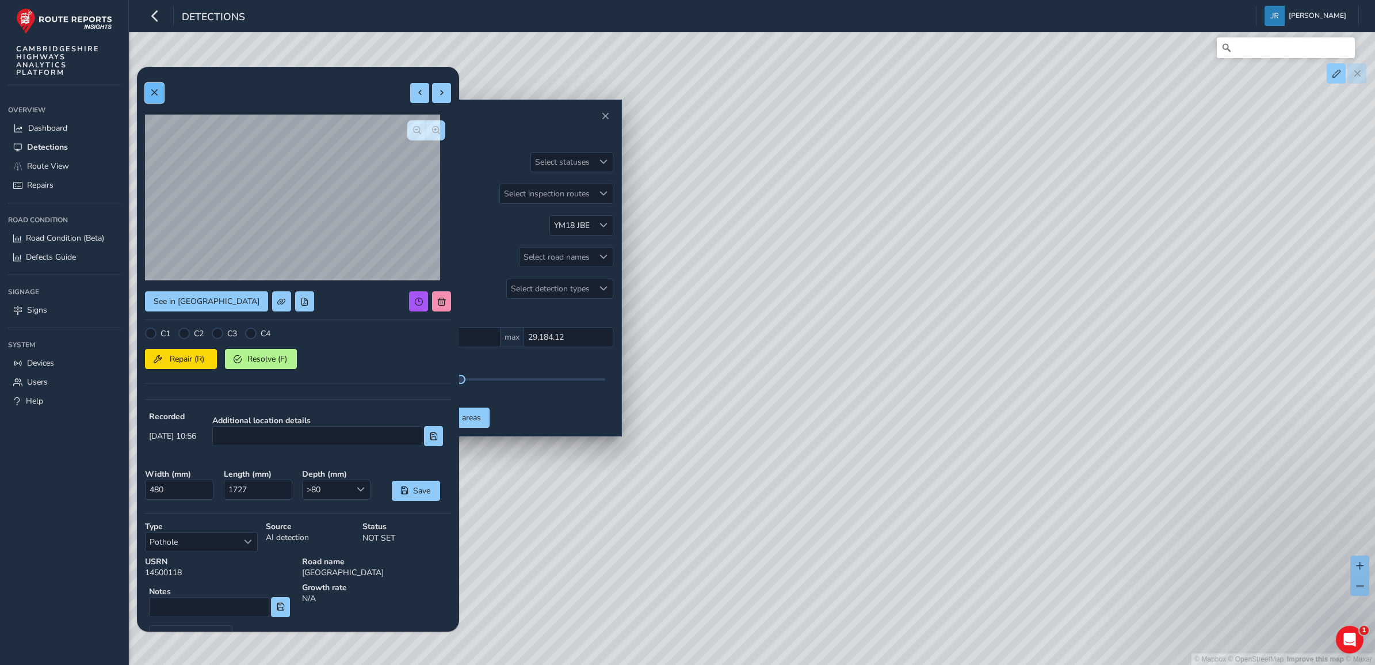
click at [157, 97] on button at bounding box center [154, 93] width 19 height 20
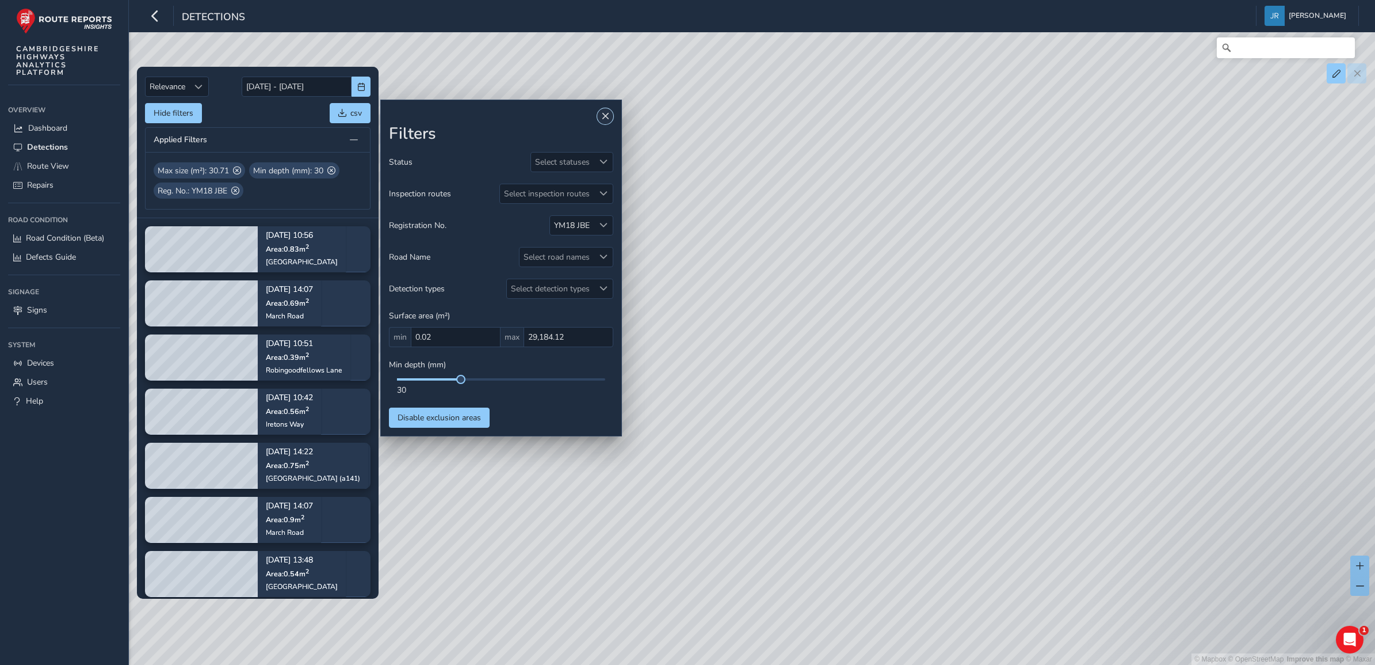
click at [608, 117] on span "Close" at bounding box center [605, 116] width 8 height 8
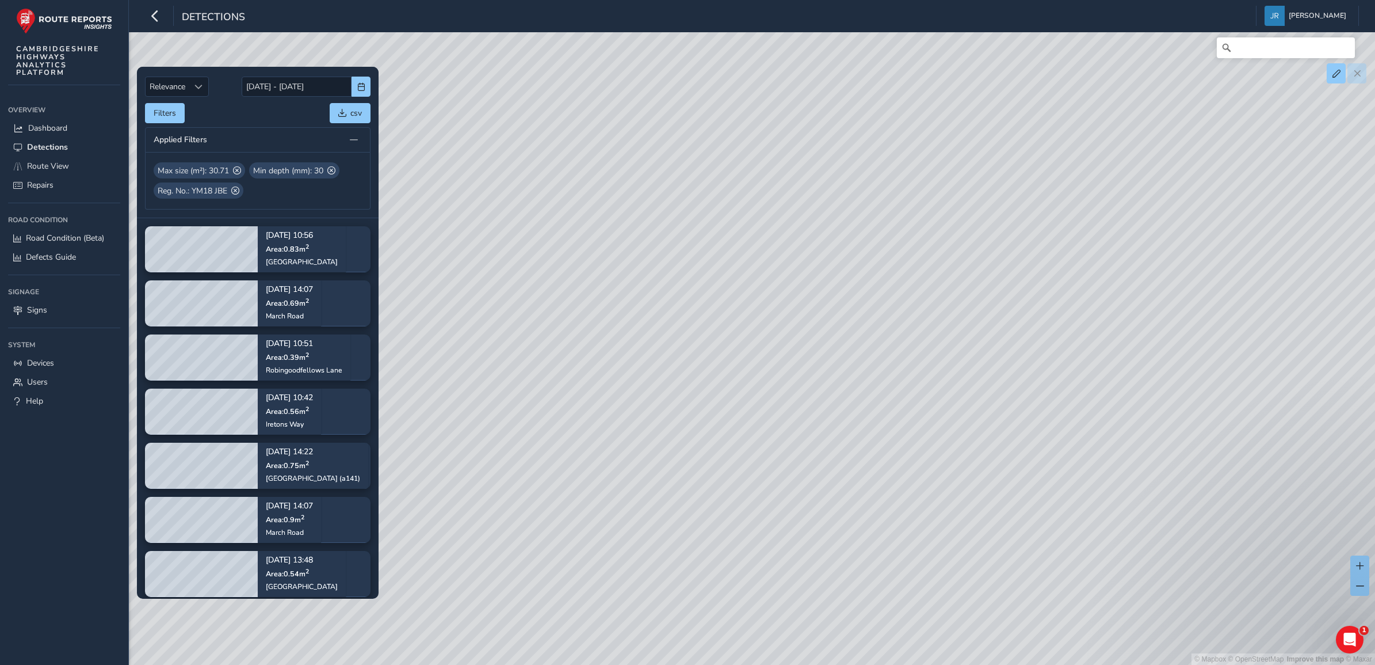
drag, startPoint x: 822, startPoint y: 521, endPoint x: 815, endPoint y: 407, distance: 114.7
click at [826, 425] on div "© Mapbox © OpenStreetMap Improve this map © Maxar" at bounding box center [687, 332] width 1375 height 665
drag, startPoint x: 879, startPoint y: 425, endPoint x: 791, endPoint y: 367, distance: 105.0
click at [791, 367] on div "© Mapbox © OpenStreetMap Improve this map © Maxar" at bounding box center [687, 332] width 1375 height 665
